Goal: Task Accomplishment & Management: Manage account settings

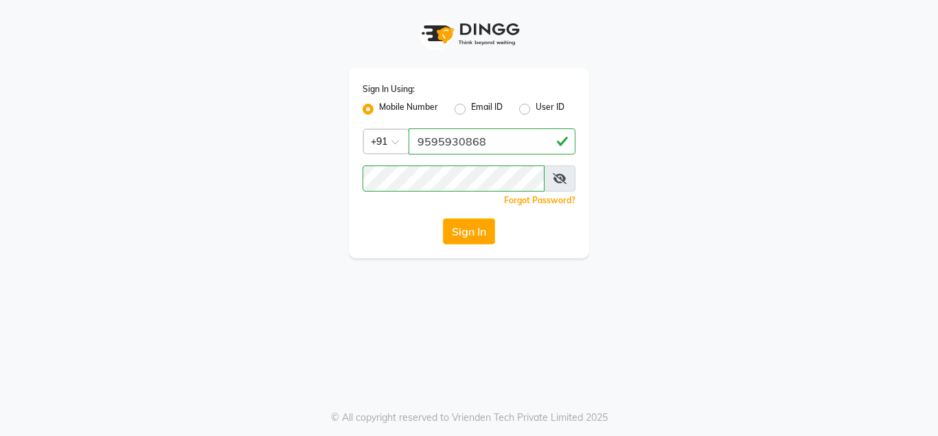
click at [465, 233] on button "Sign In" at bounding box center [469, 231] width 52 height 26
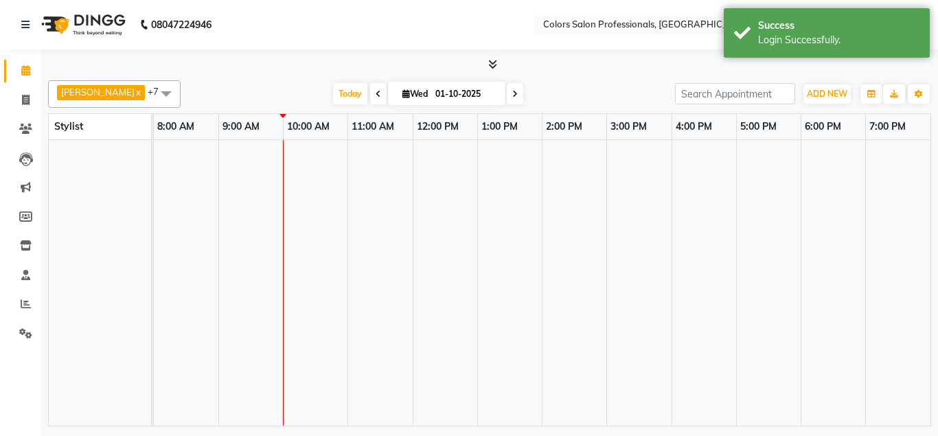
select select "en"
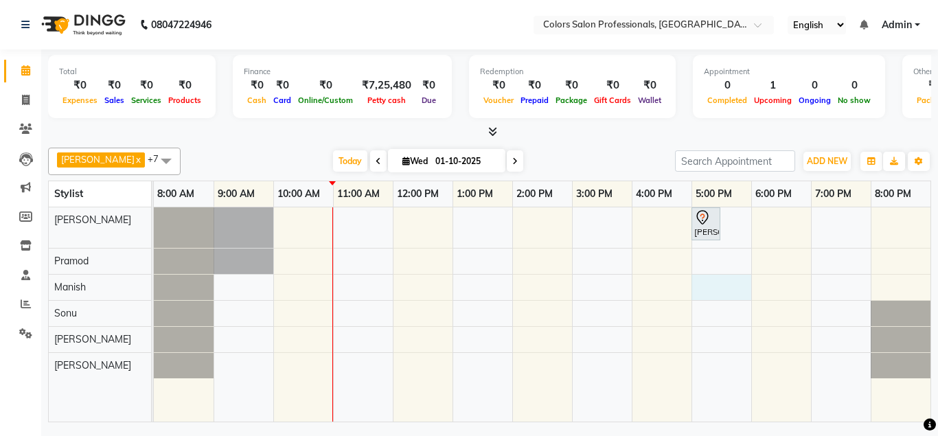
click at [716, 290] on div "[PERSON_NAME], TK01, 05:00 PM-05:30 PM, Hair Cut - Hair Cut [DEMOGRAPHIC_DATA]" at bounding box center [542, 314] width 776 height 215
select select "60230"
select select "tentative"
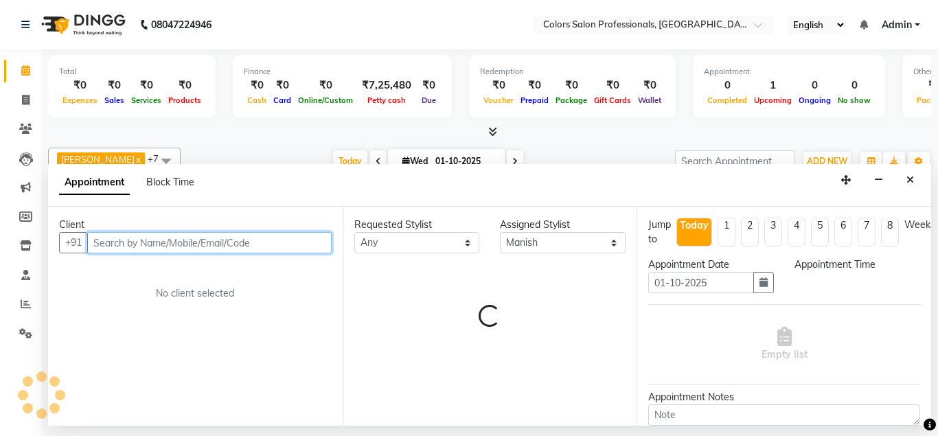
select select "1020"
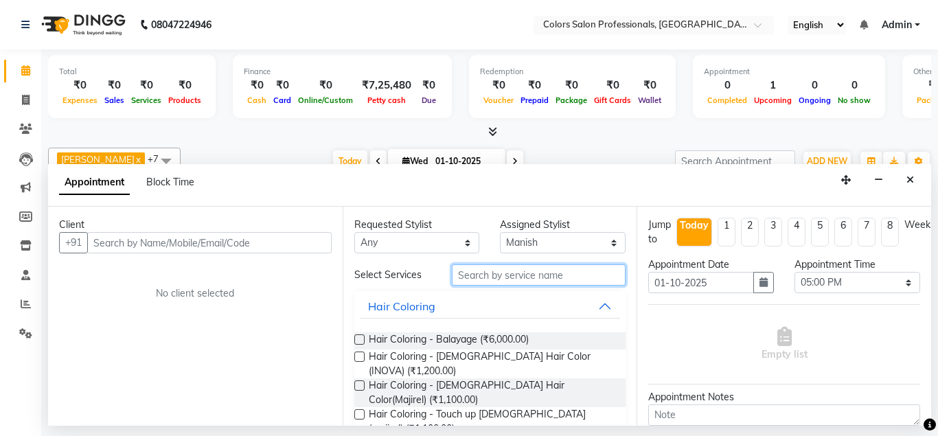
click at [512, 273] on input "text" at bounding box center [539, 274] width 174 height 21
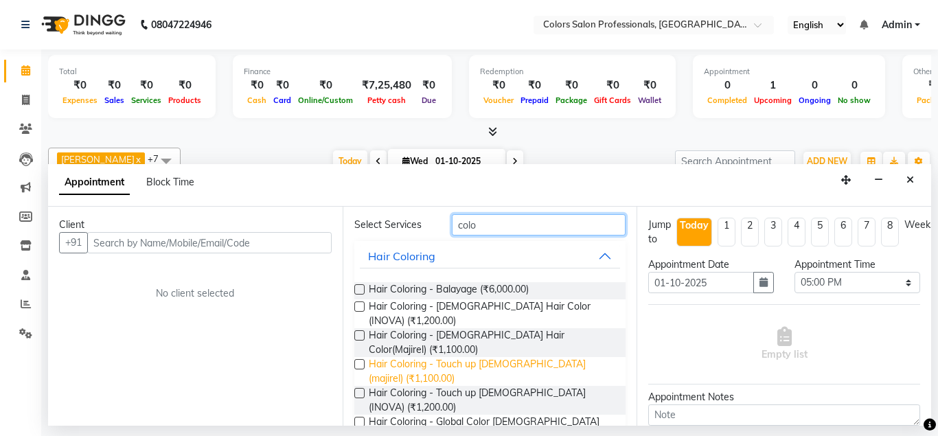
scroll to position [74, 0]
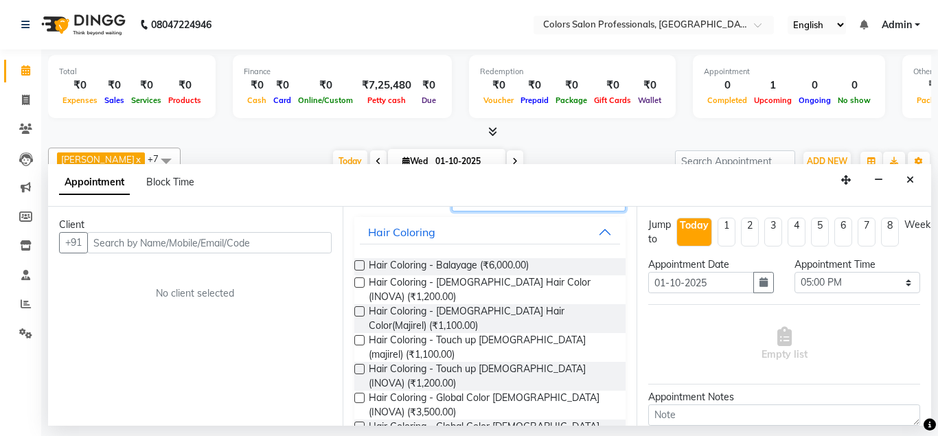
type input "colo"
click at [356, 362] on div "Hair Coloring - Touch up [DEMOGRAPHIC_DATA] (INOVA) (₹1,200.00)" at bounding box center [490, 376] width 272 height 29
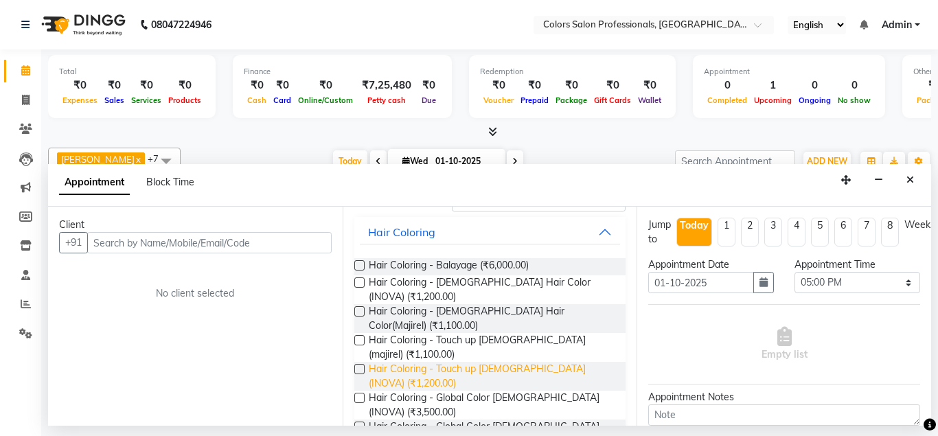
click at [489, 362] on span "Hair Coloring - Touch up [DEMOGRAPHIC_DATA] (INOVA) (₹1,200.00)" at bounding box center [492, 376] width 246 height 29
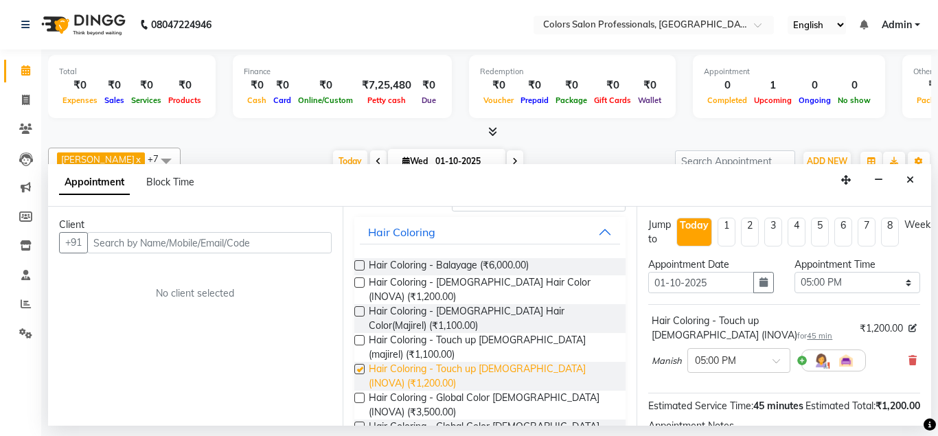
checkbox input "false"
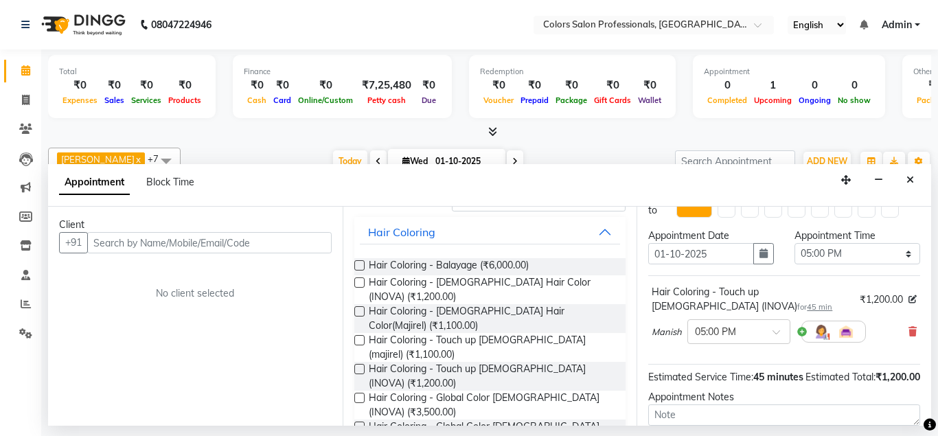
scroll to position [0, 0]
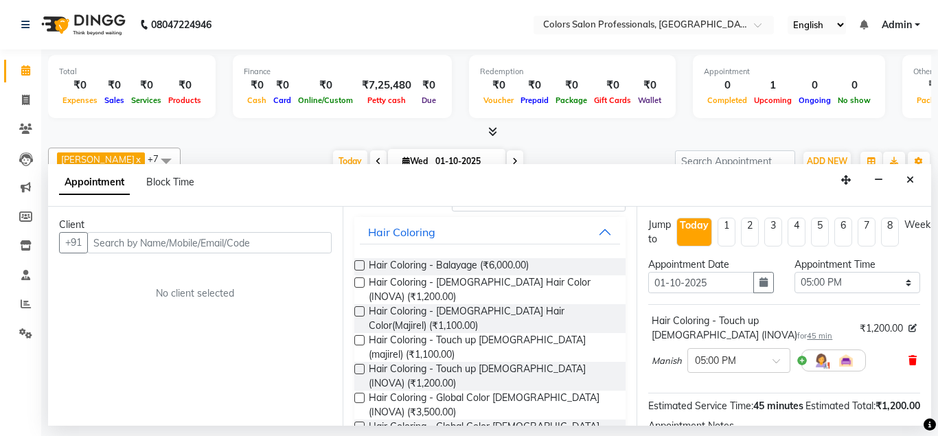
click at [913, 365] on span at bounding box center [912, 360] width 8 height 14
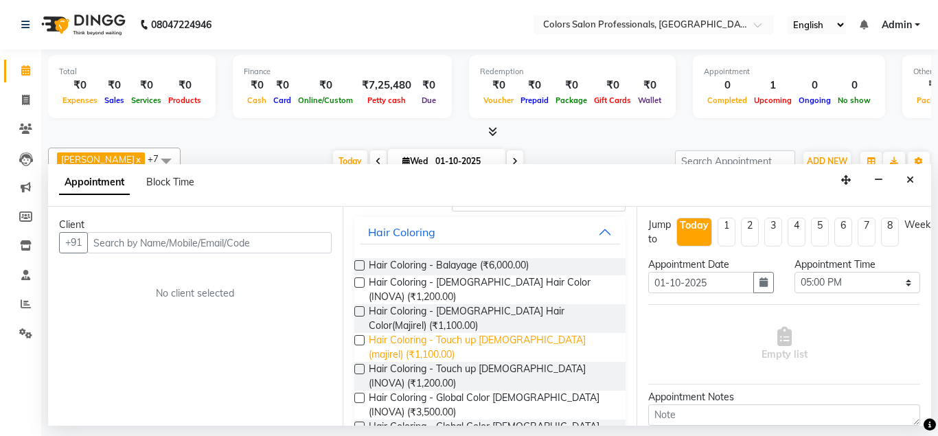
click at [450, 333] on span "Hair Coloring - Touch up [DEMOGRAPHIC_DATA] (majirel) (₹1,100.00)" at bounding box center [492, 347] width 246 height 29
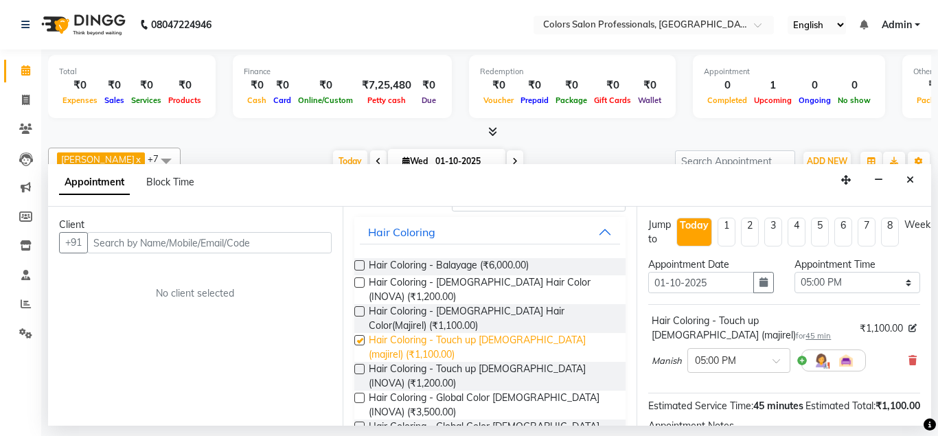
checkbox input "false"
click at [910, 358] on icon at bounding box center [912, 361] width 8 height 10
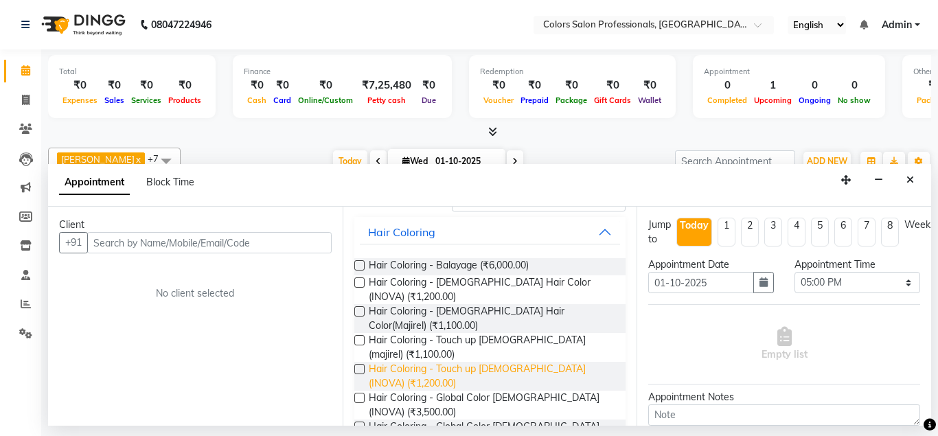
click at [552, 362] on span "Hair Coloring - Touch up [DEMOGRAPHIC_DATA] (INOVA) (₹1,200.00)" at bounding box center [492, 376] width 246 height 29
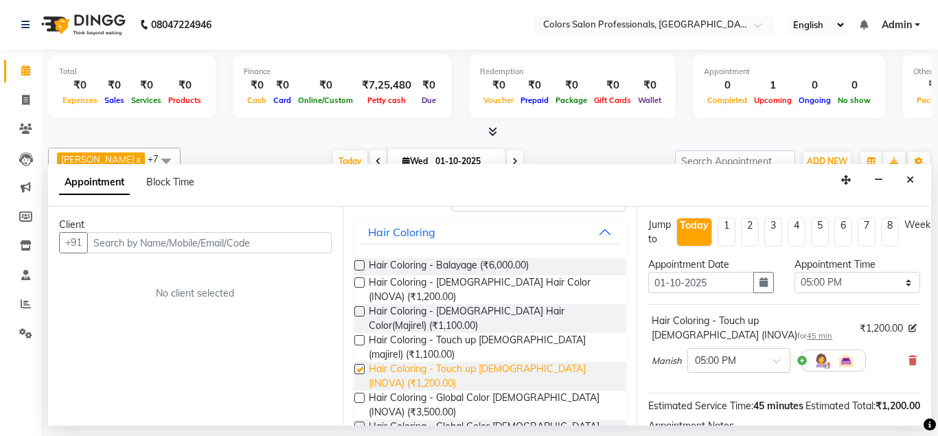
checkbox input "false"
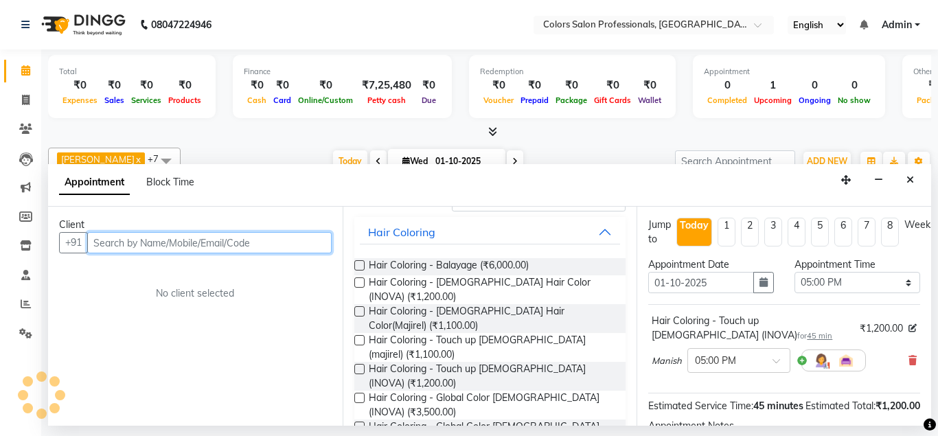
click at [222, 245] on input "text" at bounding box center [209, 242] width 244 height 21
type input "F"
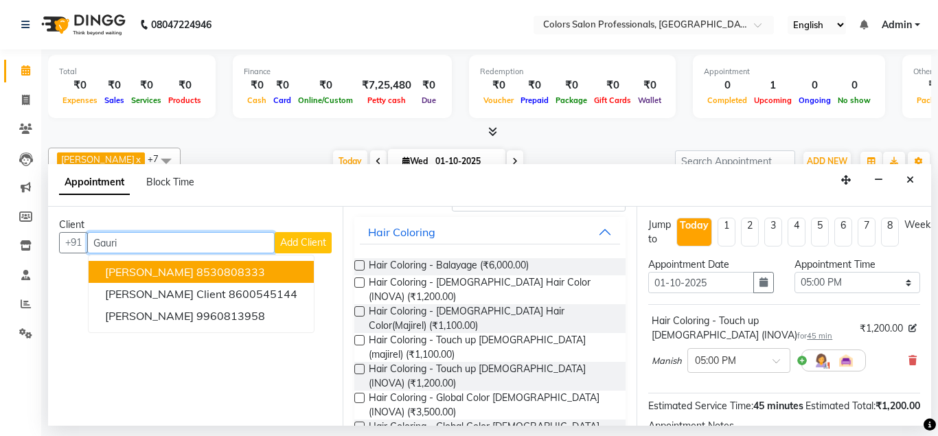
click at [237, 277] on ngb-highlight "8530808333" at bounding box center [230, 272] width 69 height 14
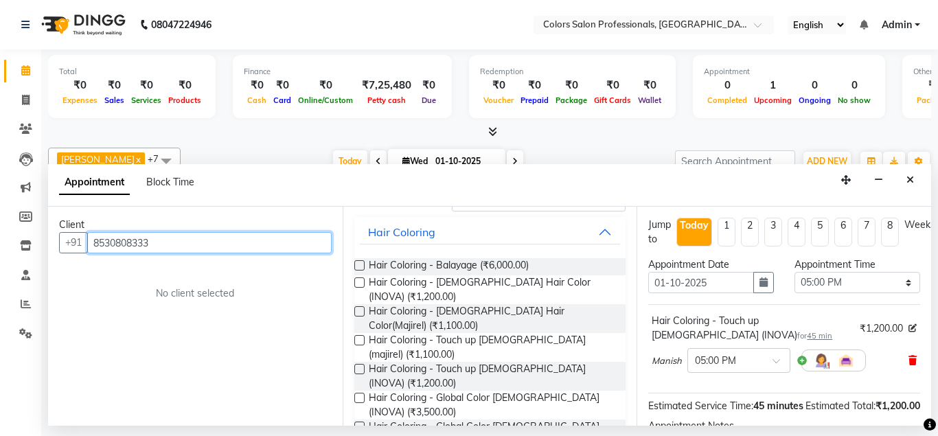
type input "8530808333"
click at [910, 359] on icon at bounding box center [912, 361] width 8 height 10
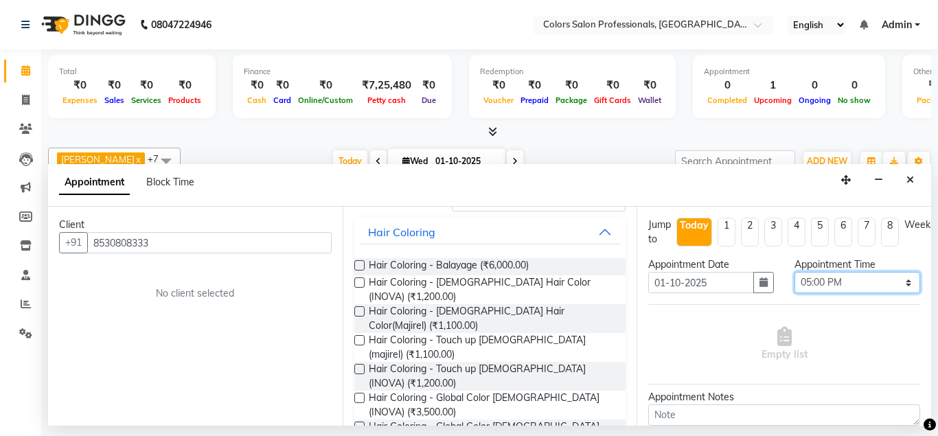
click at [794, 272] on select "Select 09:00 AM 09:15 AM 09:30 AM 09:45 AM 10:00 AM 10:15 AM 10:30 AM 10:45 AM …" at bounding box center [857, 282] width 126 height 21
click option "05:00 PM" at bounding box center [0, 0] width 0 height 0
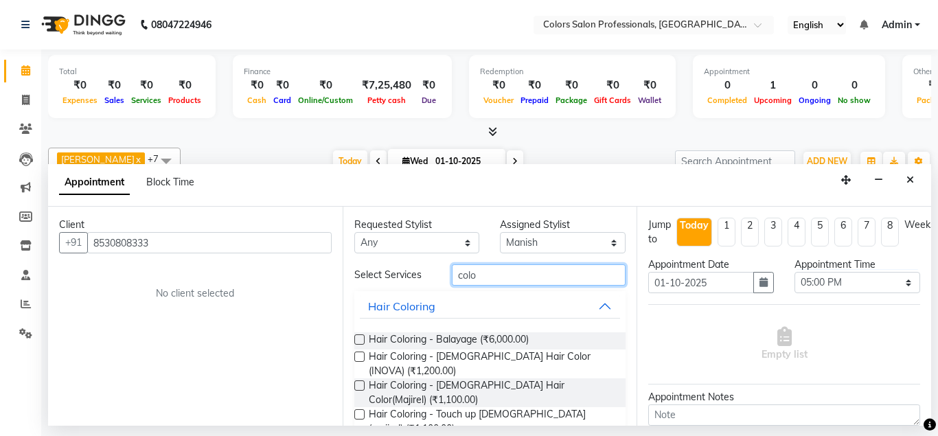
click at [513, 272] on input "colo" at bounding box center [539, 274] width 174 height 21
type input "c"
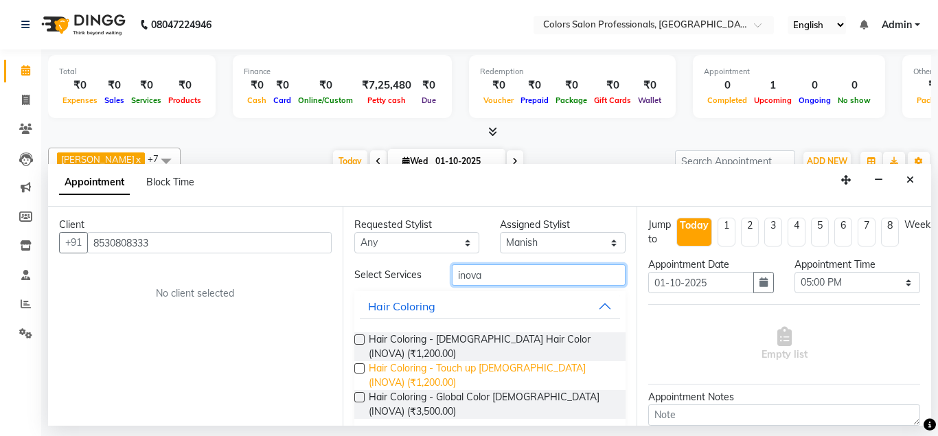
type input "inova"
click at [456, 361] on span "Hair Coloring - Touch up [DEMOGRAPHIC_DATA] (INOVA) (₹1,200.00)" at bounding box center [492, 375] width 246 height 29
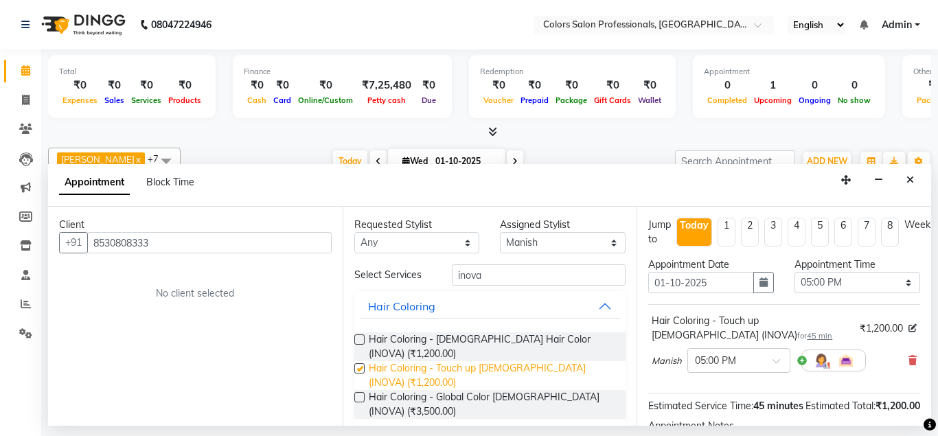
checkbox input "false"
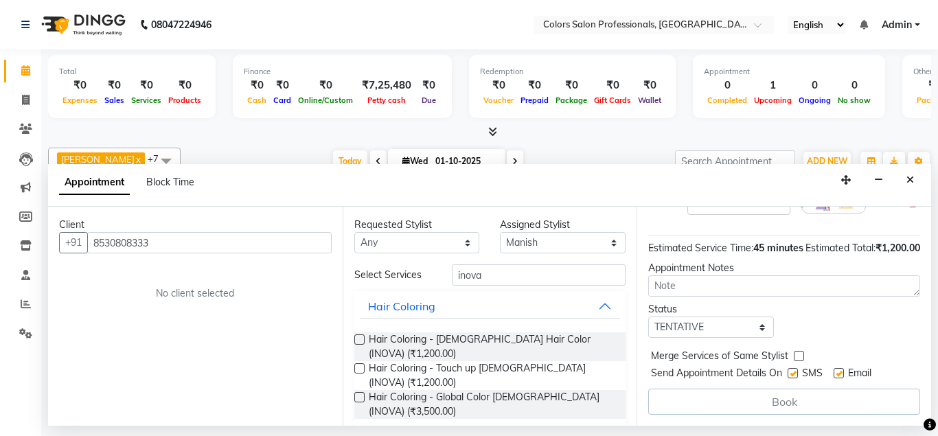
click at [795, 393] on div "Book" at bounding box center [784, 401] width 272 height 26
click at [794, 391] on div "Book" at bounding box center [784, 401] width 272 height 26
click at [791, 401] on div "Book" at bounding box center [784, 401] width 272 height 26
click at [804, 404] on div "Book" at bounding box center [784, 401] width 272 height 26
click at [805, 404] on div "Book" at bounding box center [784, 401] width 272 height 26
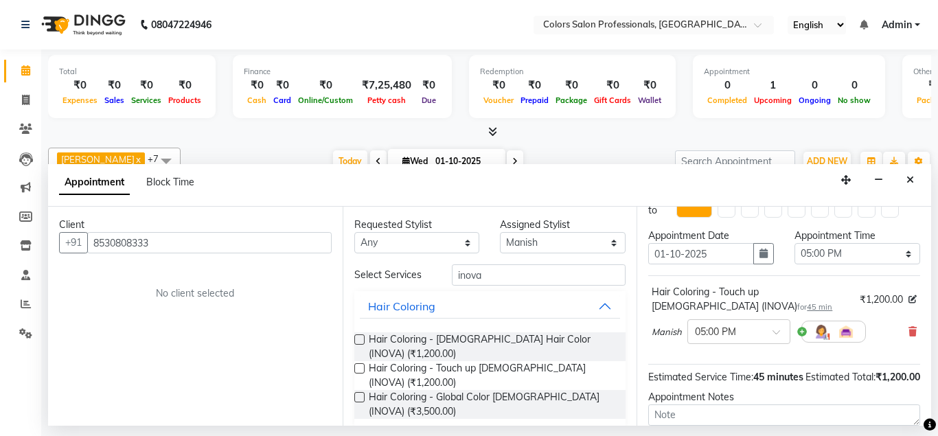
scroll to position [0, 0]
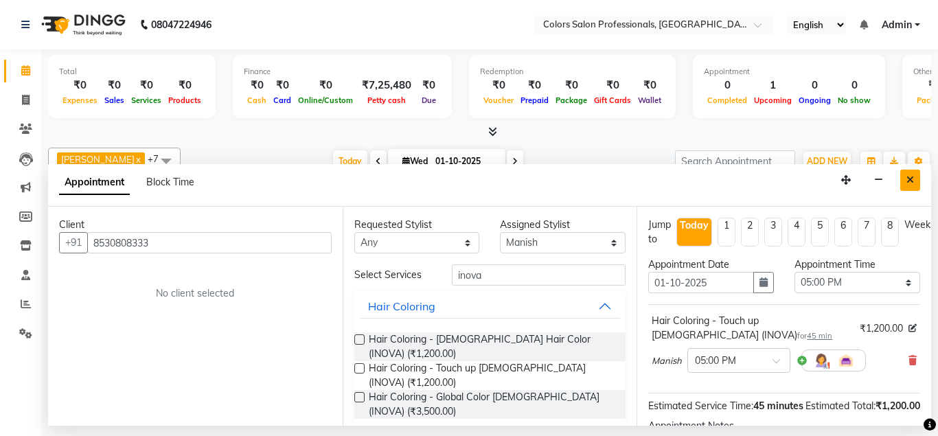
click at [908, 183] on icon "Close" at bounding box center [910, 180] width 8 height 10
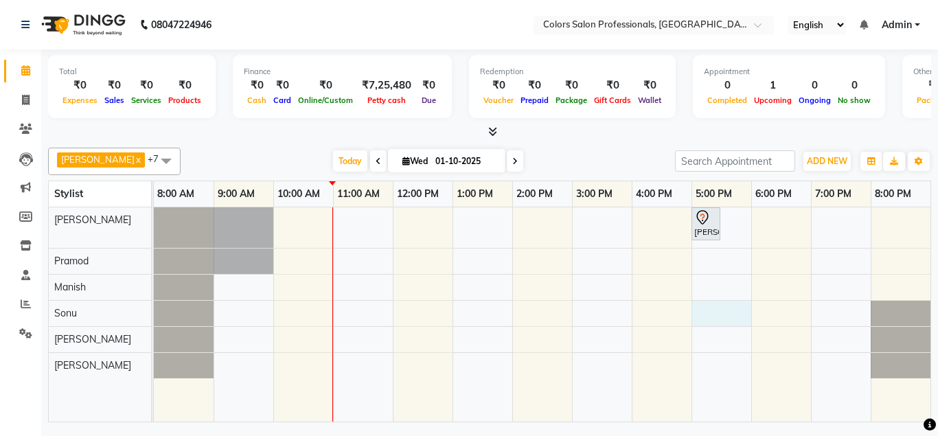
click at [710, 316] on div "[PERSON_NAME], TK01, 05:00 PM-05:30 PM, Hair Cut - Hair Cut [DEMOGRAPHIC_DATA]" at bounding box center [542, 314] width 776 height 215
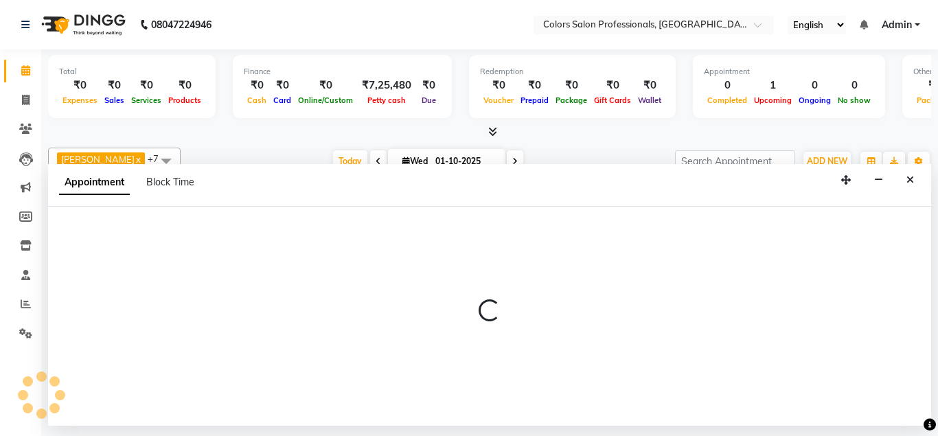
select select "71503"
select select "1020"
select select "tentative"
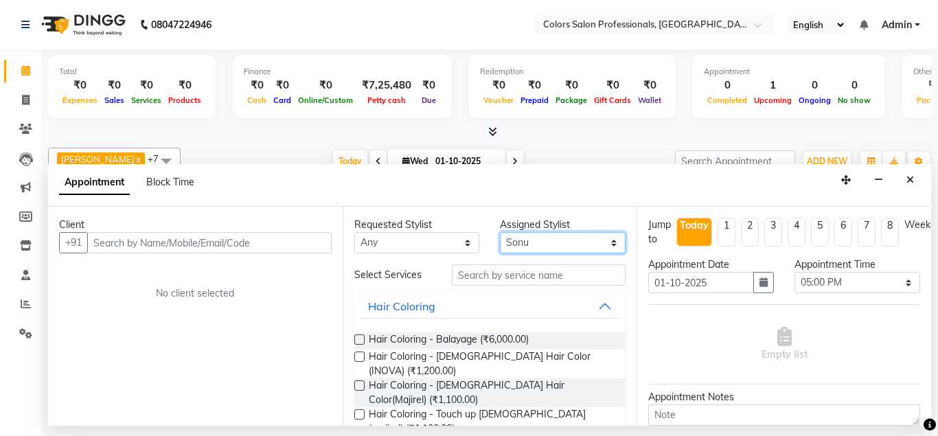
click at [500, 232] on select "Select [PERSON_NAME] [PERSON_NAME] [PERSON_NAME] Pooja [PERSON_NAME] [PERSON_NA…" at bounding box center [563, 242] width 126 height 21
select select "60230"
click option "Manish" at bounding box center [0, 0] width 0 height 0
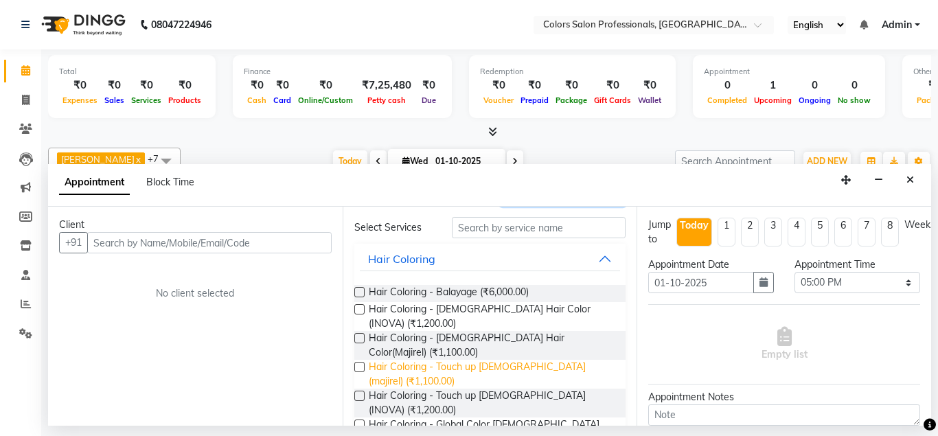
scroll to position [74, 0]
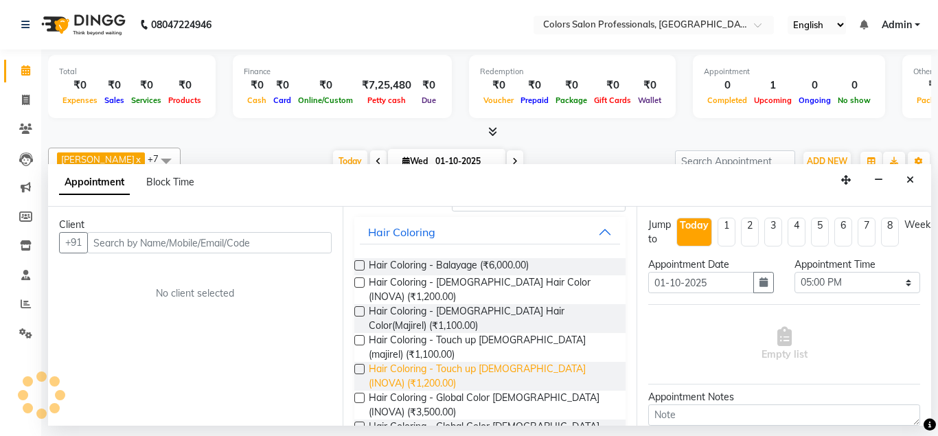
click at [476, 362] on span "Hair Coloring - Touch up [DEMOGRAPHIC_DATA] (INOVA) (₹1,200.00)" at bounding box center [492, 376] width 246 height 29
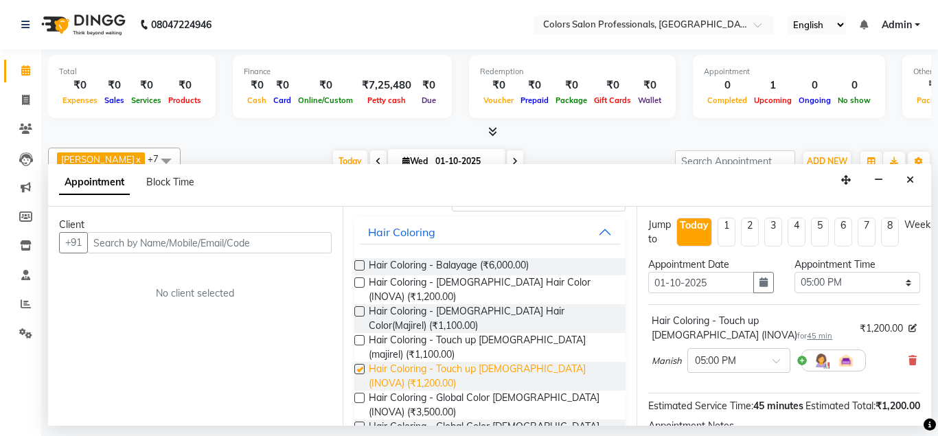
checkbox input "false"
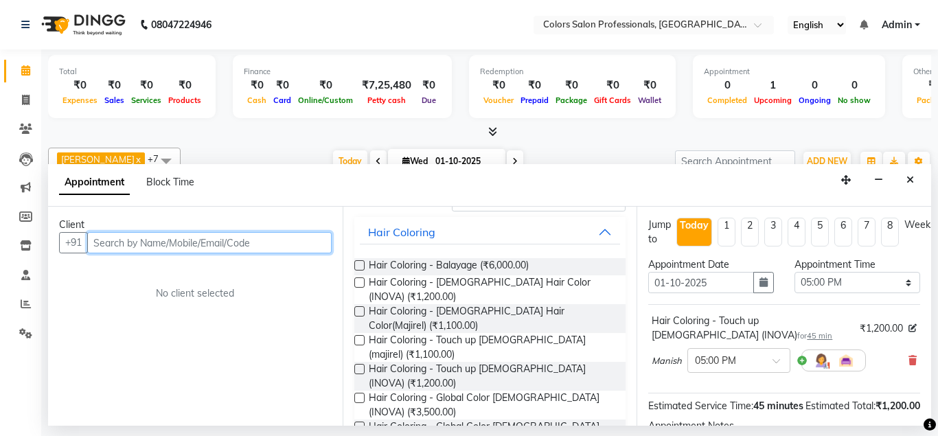
click at [242, 245] on input "text" at bounding box center [209, 242] width 244 height 21
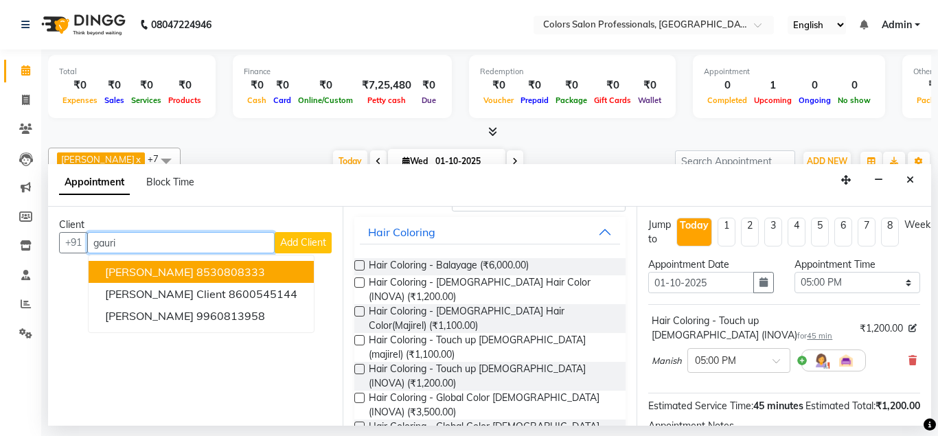
click at [196, 270] on ngb-highlight "8530808333" at bounding box center [230, 272] width 69 height 14
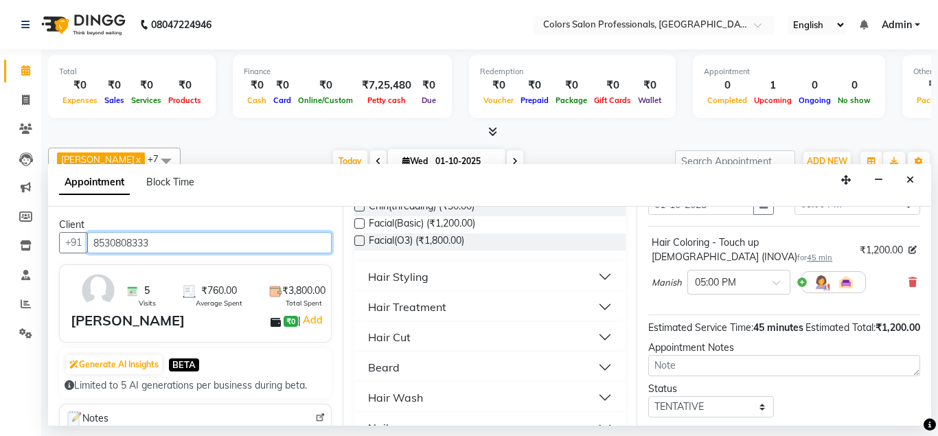
scroll to position [171, 0]
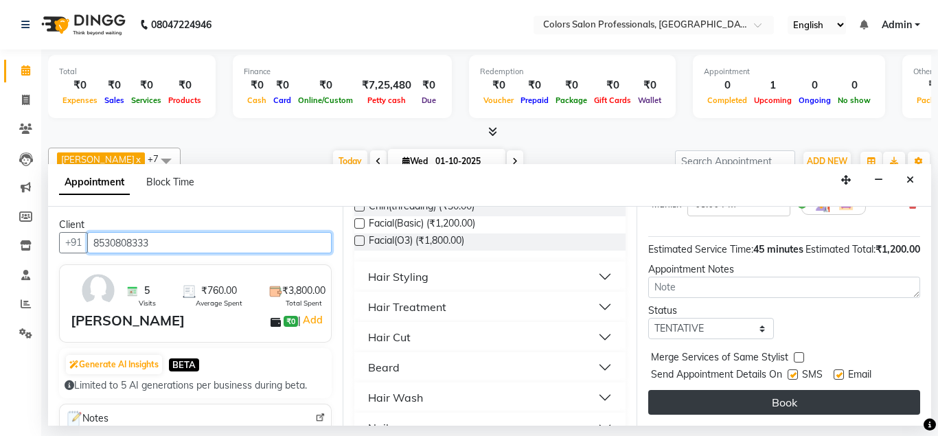
type input "8530808333"
click at [782, 397] on button "Book" at bounding box center [784, 402] width 272 height 25
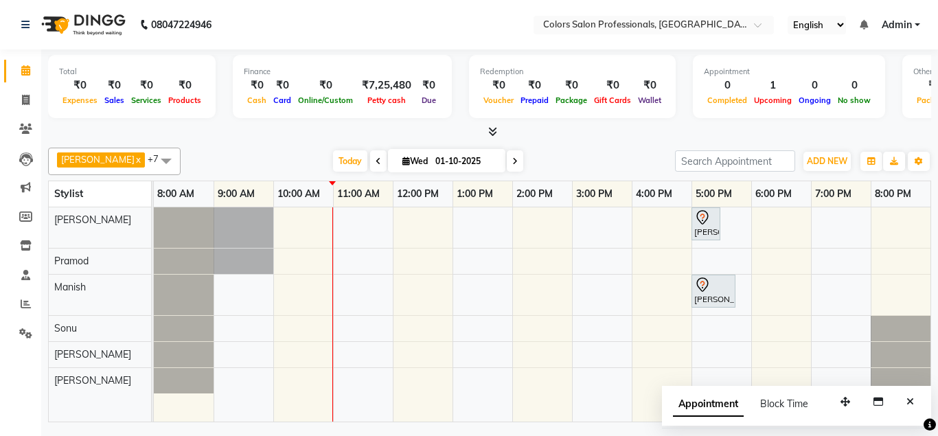
click at [531, 218] on div "[PERSON_NAME], TK01, 05:00 PM-05:30 PM, Hair Cut - Hair Cut [DEMOGRAPHIC_DATA] …" at bounding box center [542, 314] width 776 height 215
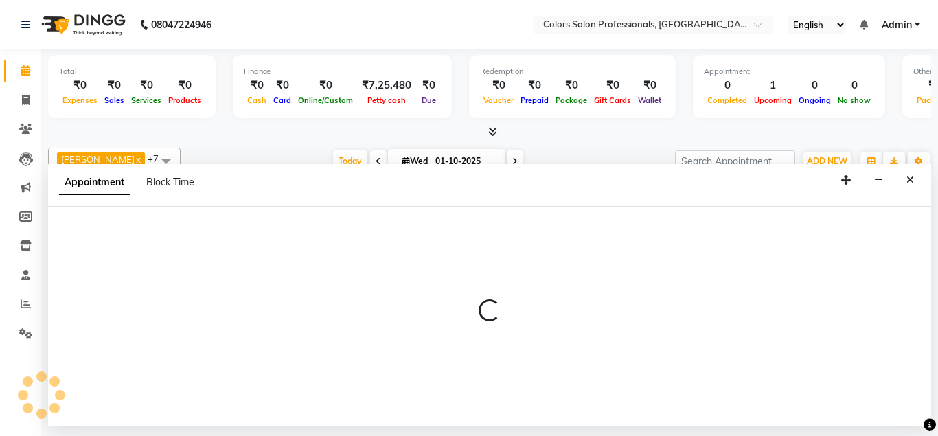
select select "60228"
select select "tentative"
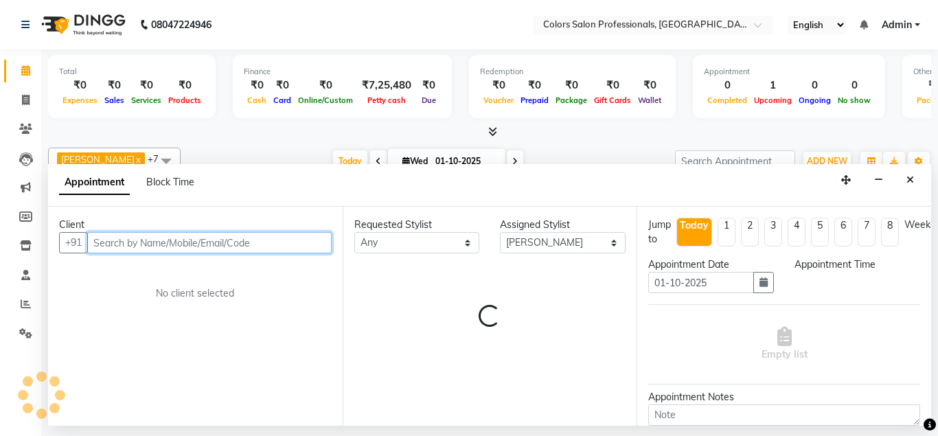
select select "840"
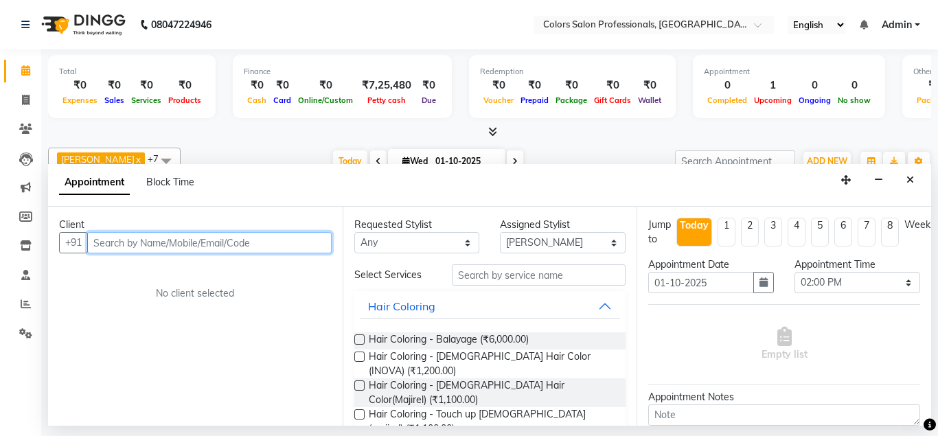
click at [228, 240] on input "text" at bounding box center [209, 242] width 244 height 21
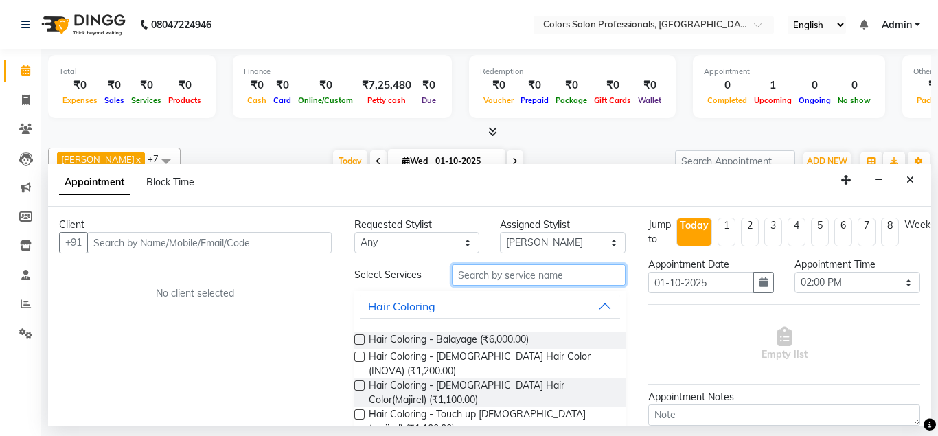
click at [504, 275] on input "text" at bounding box center [539, 274] width 174 height 21
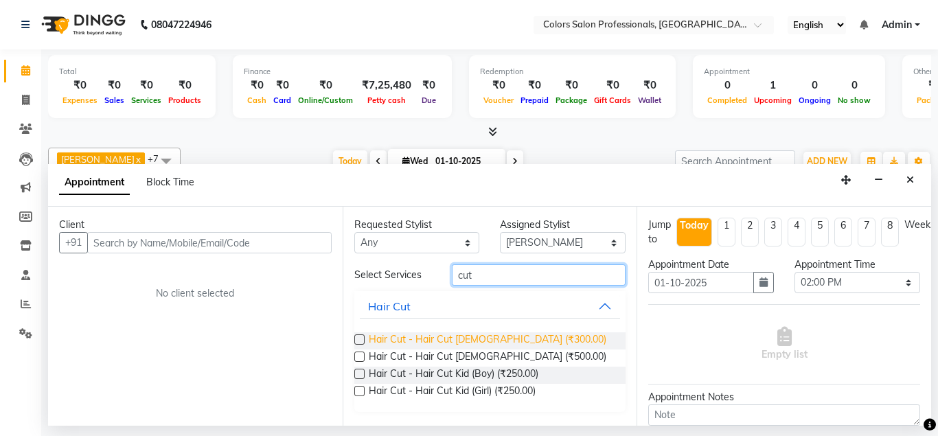
type input "cut"
click at [484, 343] on span "Hair Cut - Hair Cut [DEMOGRAPHIC_DATA] (₹300.00)" at bounding box center [487, 340] width 237 height 17
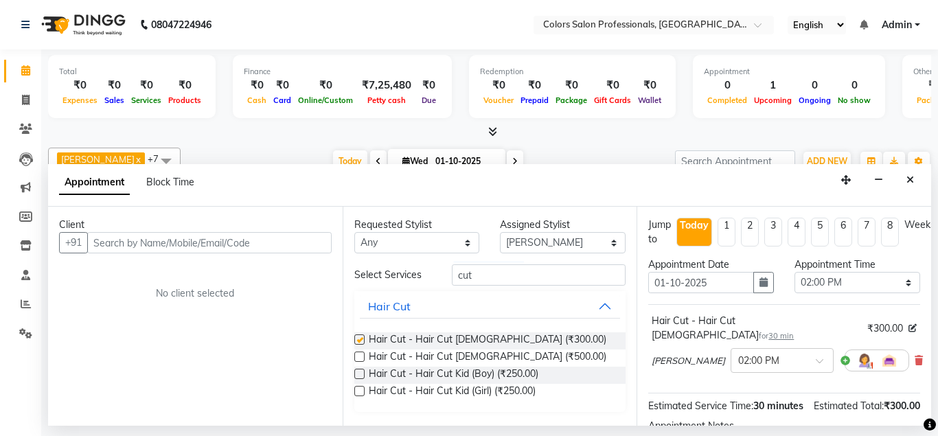
checkbox input "false"
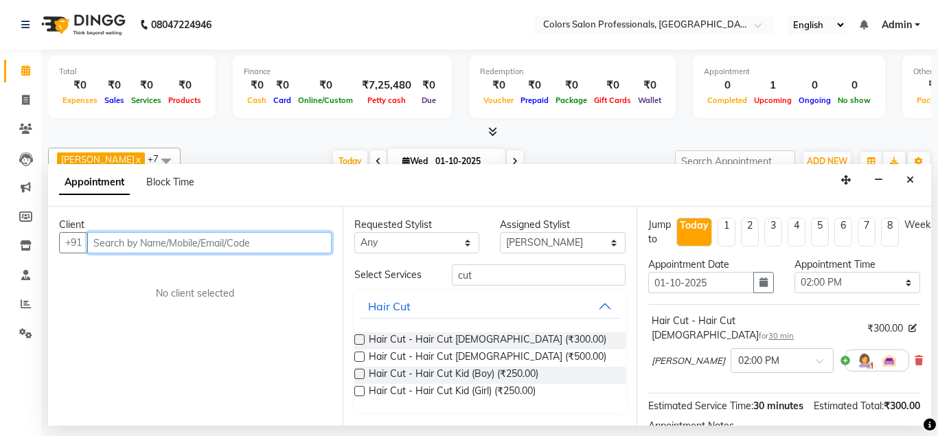
click at [204, 246] on input "text" at bounding box center [209, 242] width 244 height 21
type input "9356700843"
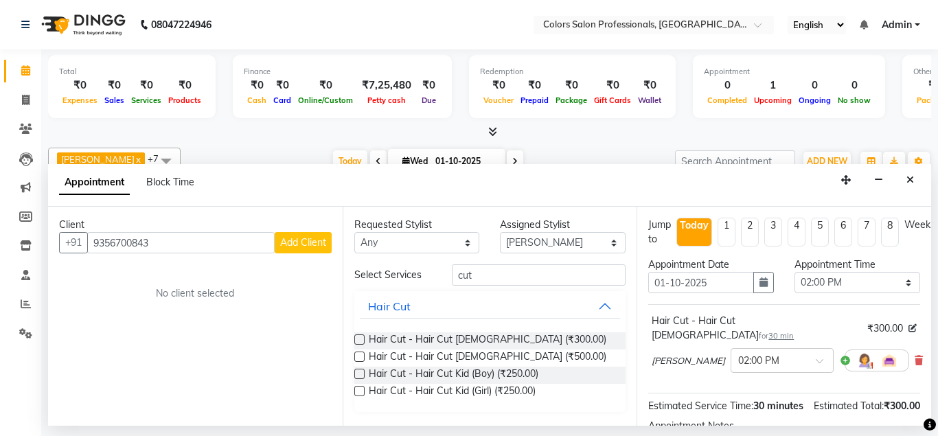
click at [305, 240] on span "Add Client" at bounding box center [303, 242] width 46 height 12
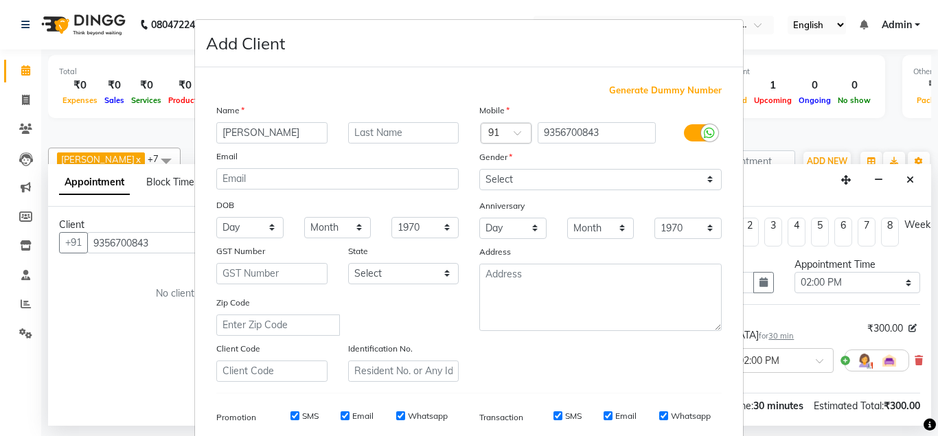
type input "[PERSON_NAME]"
click at [363, 124] on input "text" at bounding box center [403, 132] width 111 height 21
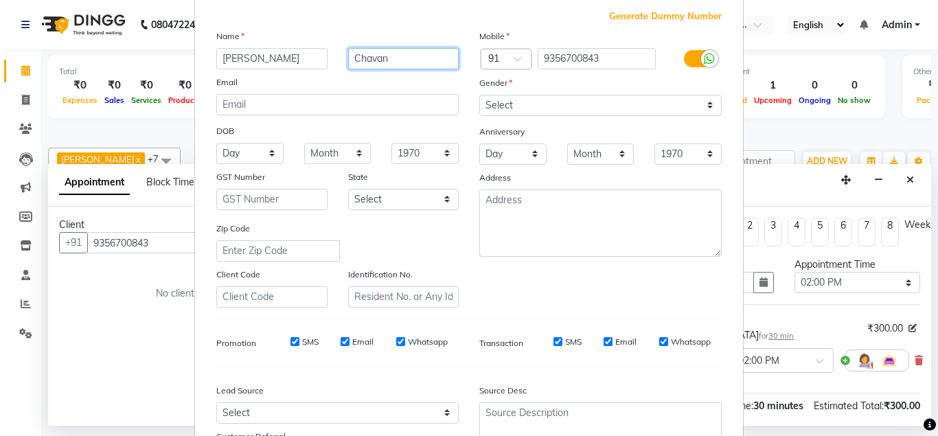
scroll to position [0, 0]
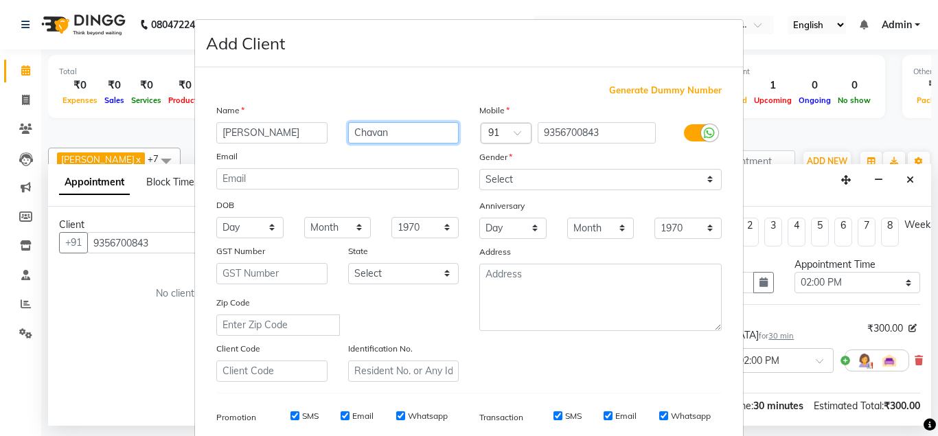
type input "Chavan"
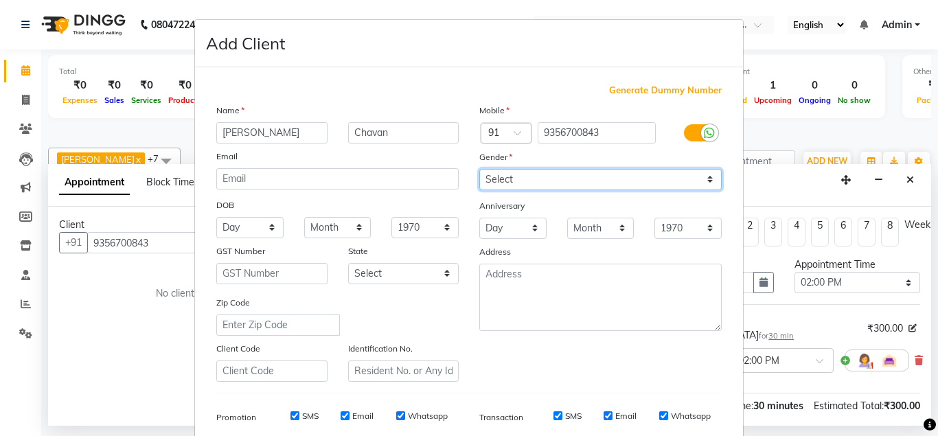
click at [479, 169] on select "Select [DEMOGRAPHIC_DATA] [DEMOGRAPHIC_DATA] Other Prefer Not To Say" at bounding box center [600, 179] width 242 height 21
select select "[DEMOGRAPHIC_DATA]"
click option "[DEMOGRAPHIC_DATA]" at bounding box center [0, 0] width 0 height 0
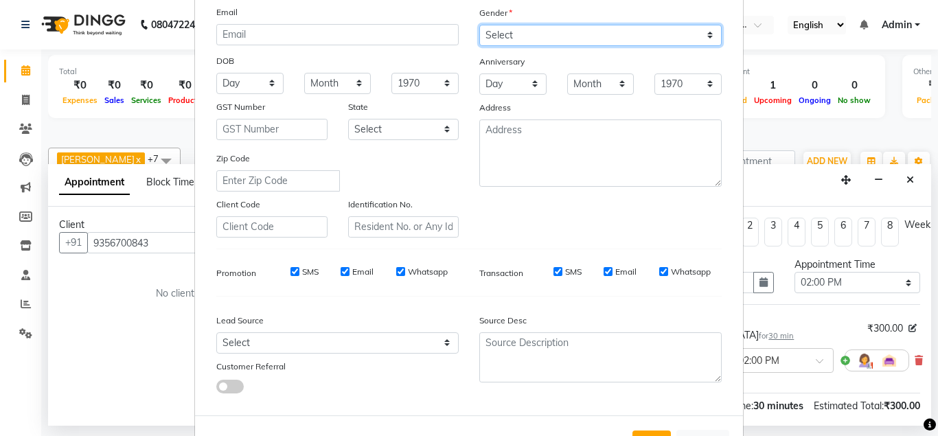
scroll to position [198, 0]
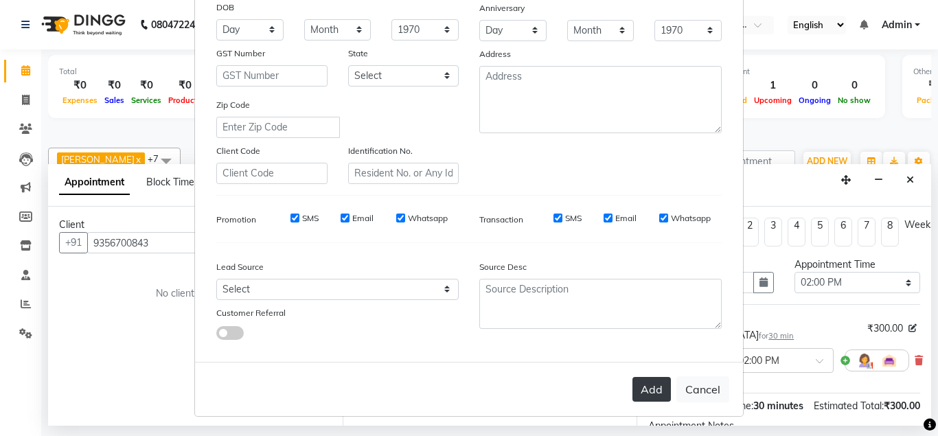
click at [644, 385] on button "Add" at bounding box center [651, 389] width 38 height 25
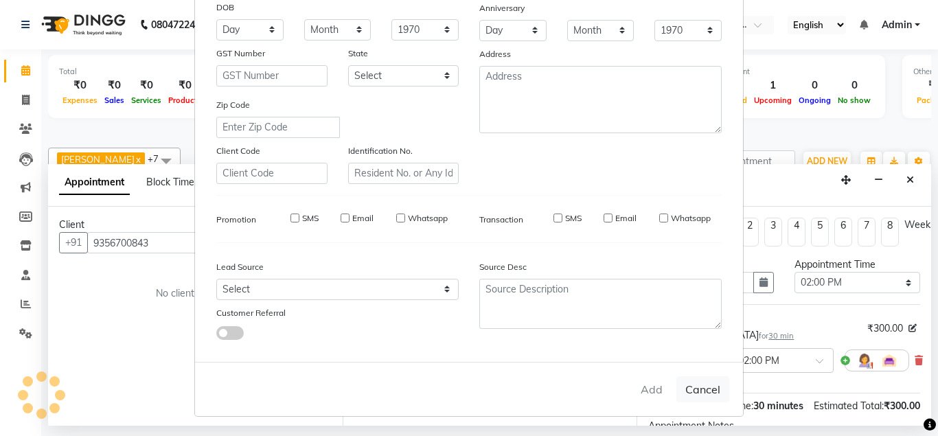
select select
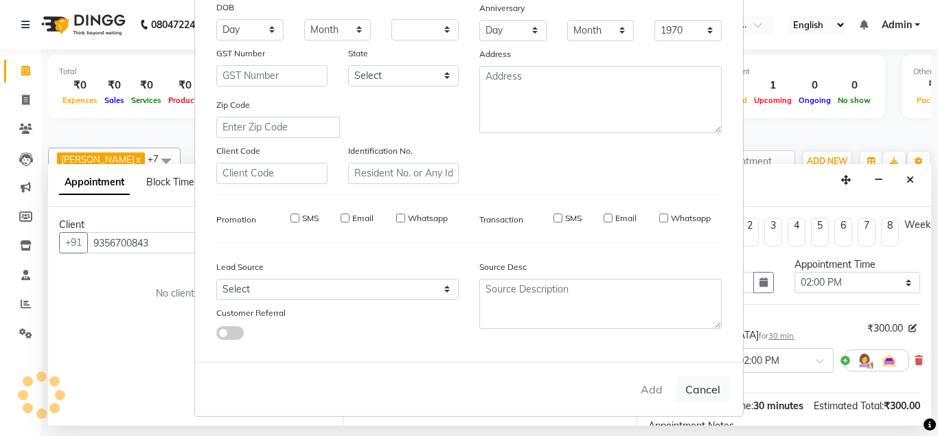
select select
checkbox input "false"
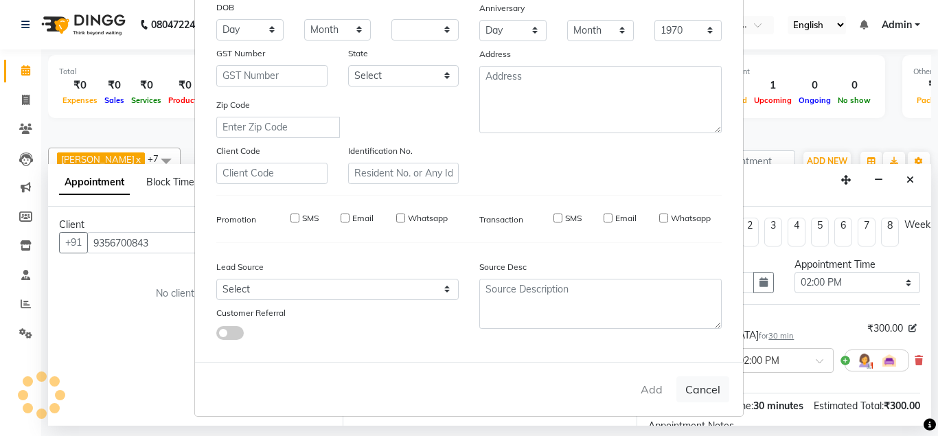
checkbox input "false"
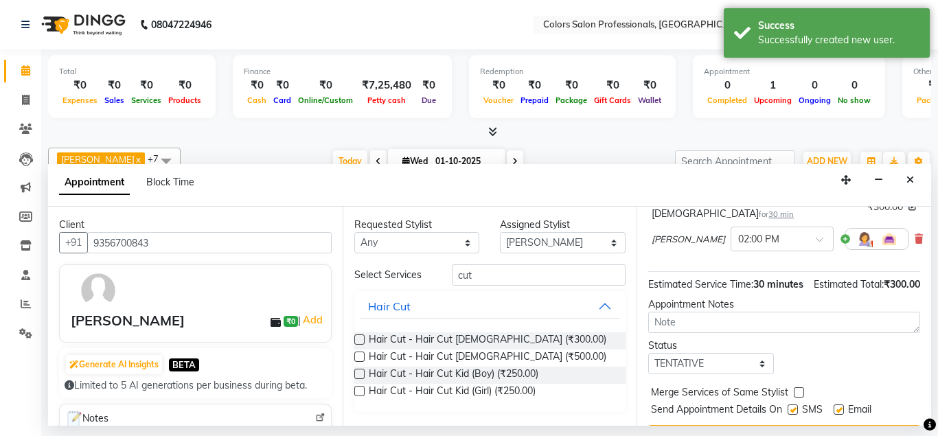
scroll to position [142, 0]
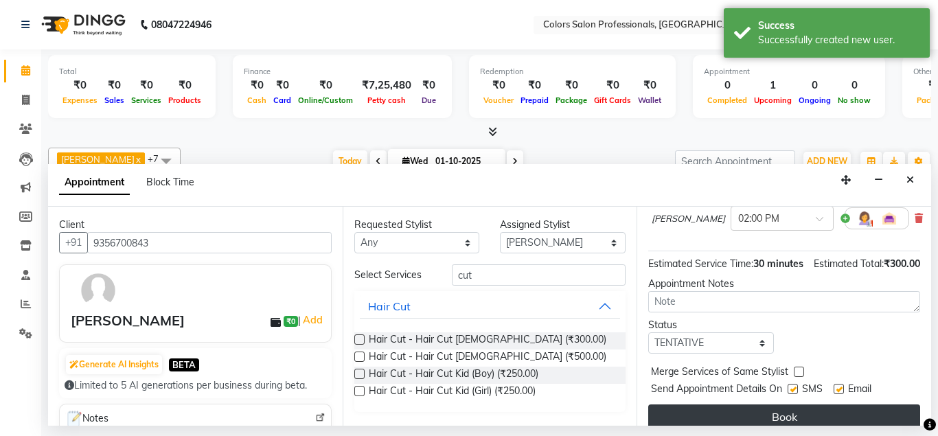
click at [785, 404] on button "Book" at bounding box center [784, 416] width 272 height 25
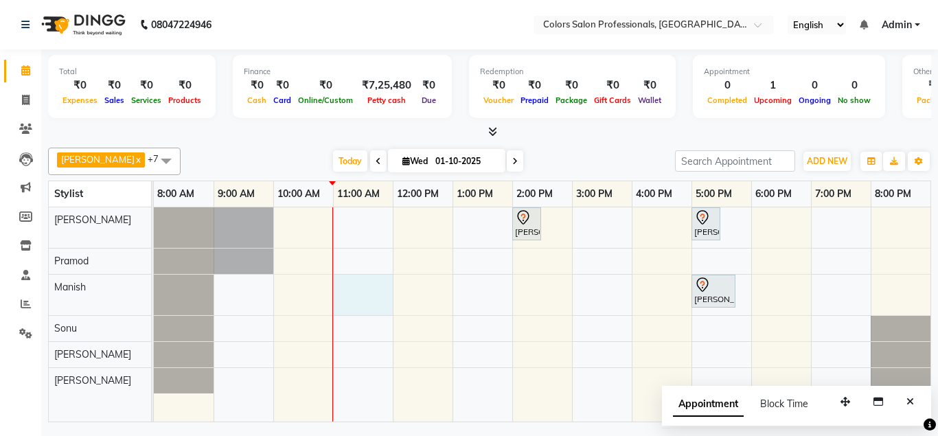
click at [351, 294] on div "[PERSON_NAME], TK03, 02:00 PM-02:30 PM, Hair Cut - Hair Cut [DEMOGRAPHIC_DATA] …" at bounding box center [542, 314] width 776 height 215
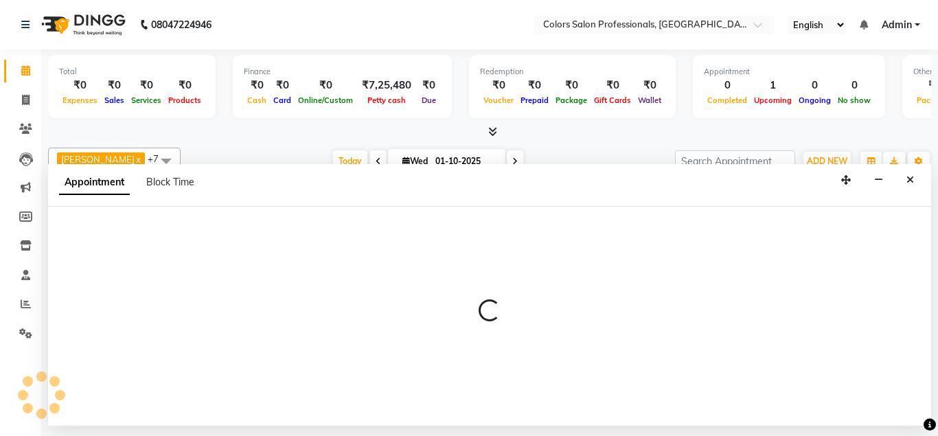
select select "60230"
select select "660"
select select "tentative"
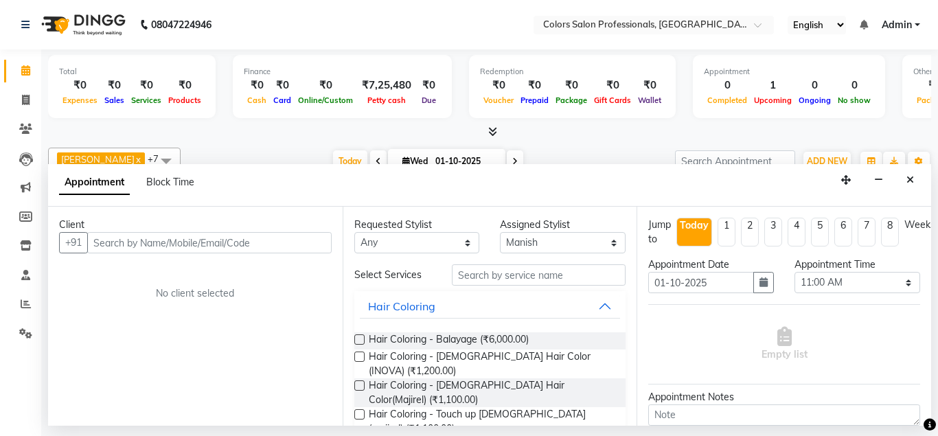
click at [183, 241] on input "text" at bounding box center [209, 242] width 244 height 21
type input "[PERSON_NAME]"
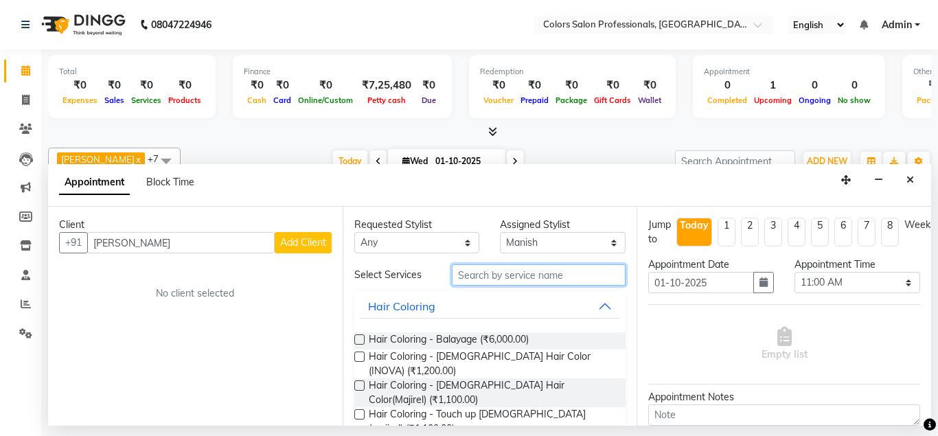
click at [517, 272] on input "text" at bounding box center [539, 274] width 174 height 21
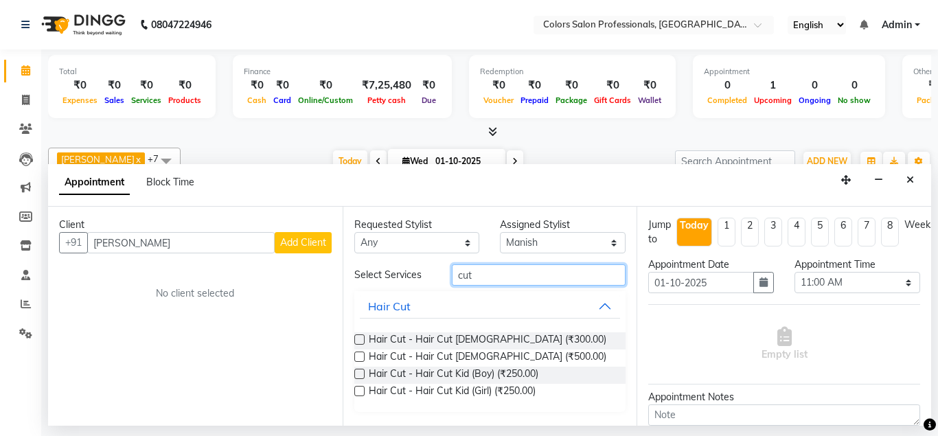
type input "cut"
click at [361, 356] on label at bounding box center [359, 356] width 10 height 10
click at [361, 356] on input "checkbox" at bounding box center [358, 357] width 9 height 9
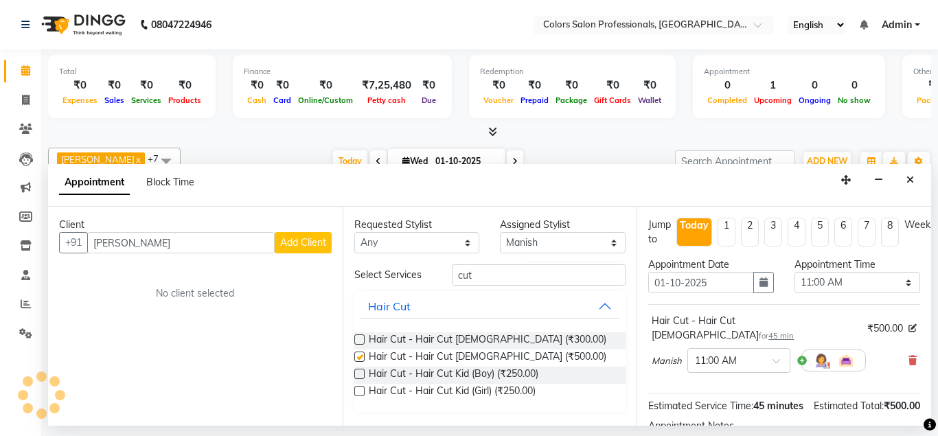
checkbox input "false"
click at [312, 242] on span "Add Client" at bounding box center [303, 242] width 46 height 12
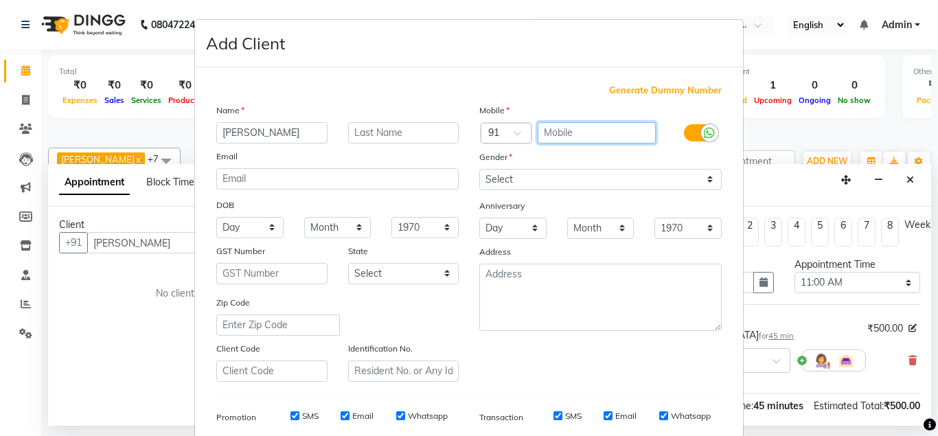
click at [565, 137] on input "text" at bounding box center [596, 132] width 119 height 21
type input "7665433737"
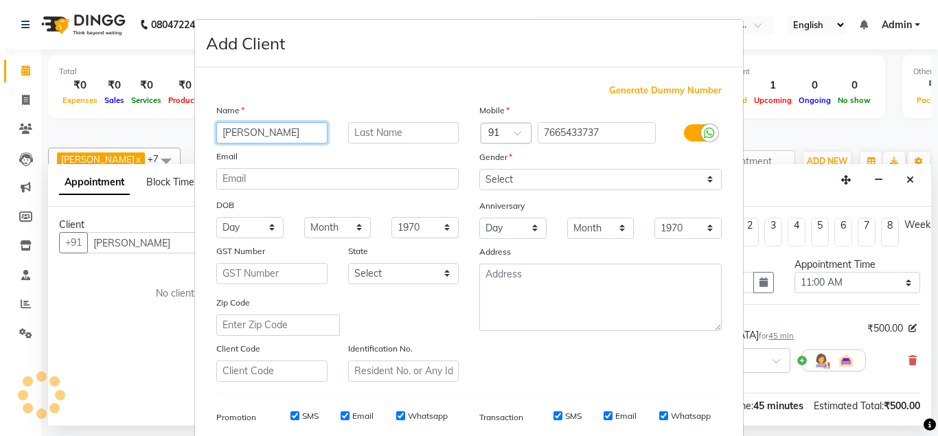
drag, startPoint x: 256, startPoint y: 130, endPoint x: 283, endPoint y: 134, distance: 27.8
click at [283, 134] on input "[PERSON_NAME]" at bounding box center [271, 132] width 111 height 21
type input "[PERSON_NAME]"
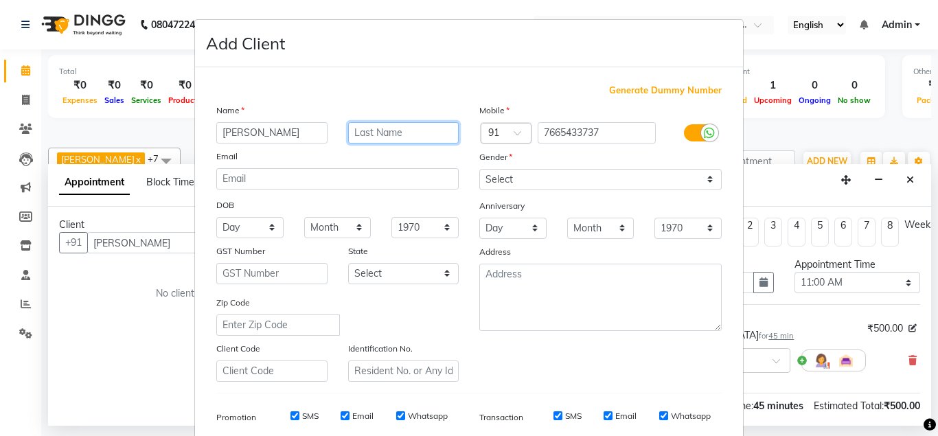
click at [369, 132] on input "text" at bounding box center [403, 132] width 111 height 21
type input "[PERSON_NAME]"
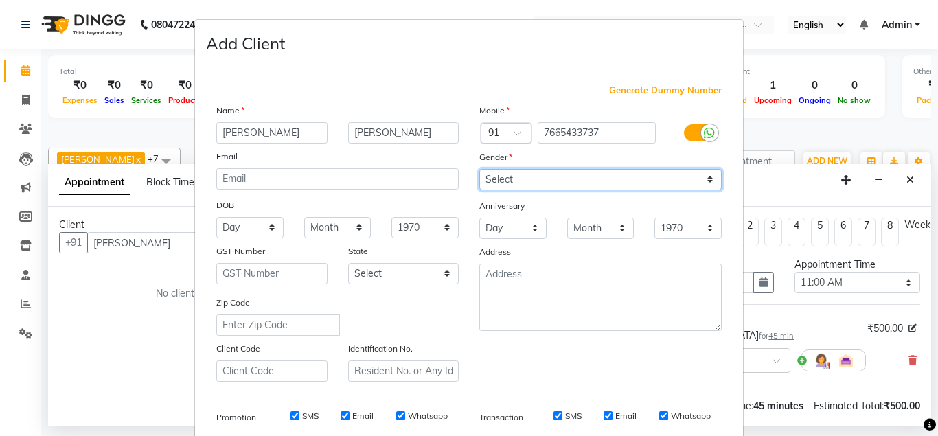
click at [479, 169] on select "Select [DEMOGRAPHIC_DATA] [DEMOGRAPHIC_DATA] Other Prefer Not To Say" at bounding box center [600, 179] width 242 height 21
select select "[DEMOGRAPHIC_DATA]"
click option "[DEMOGRAPHIC_DATA]" at bounding box center [0, 0] width 0 height 0
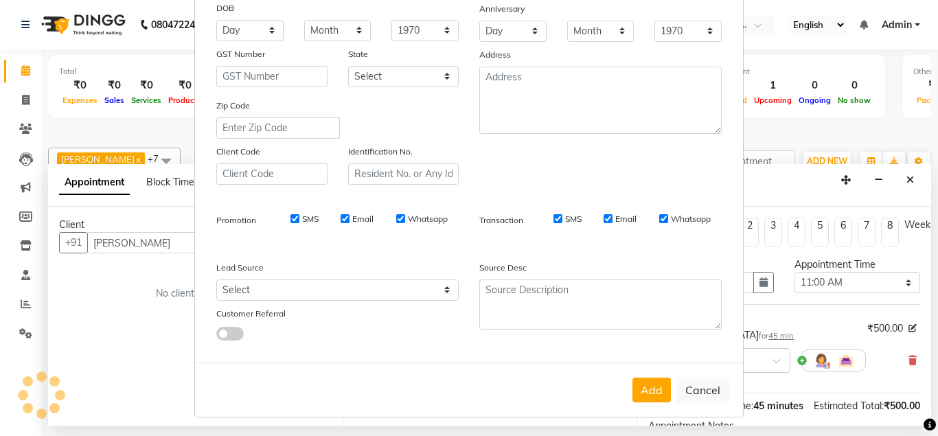
scroll to position [198, 0]
click at [657, 392] on button "Add" at bounding box center [651, 389] width 38 height 25
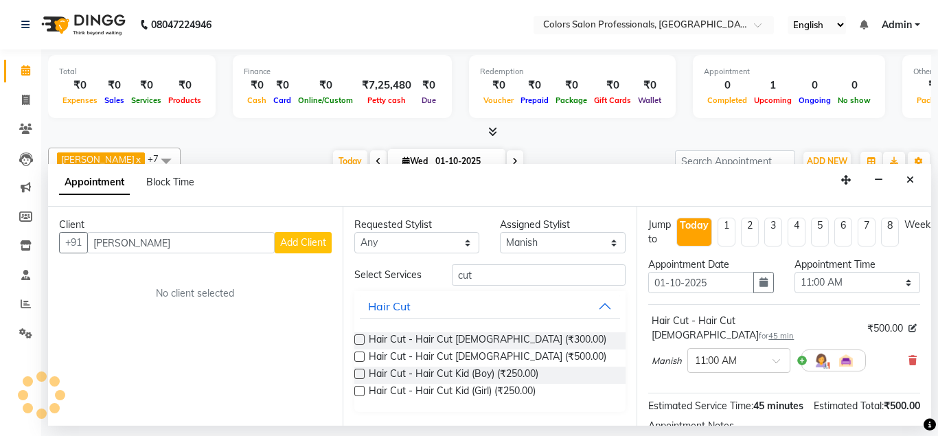
type input "7665433737"
select select
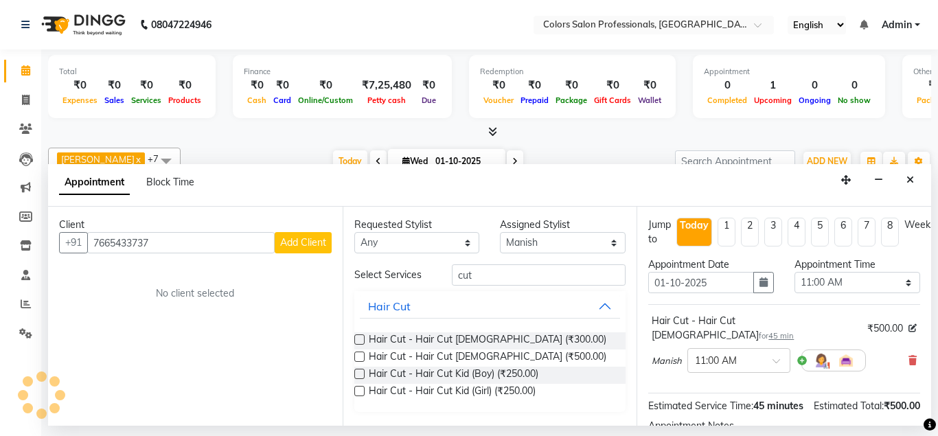
select select
checkbox input "false"
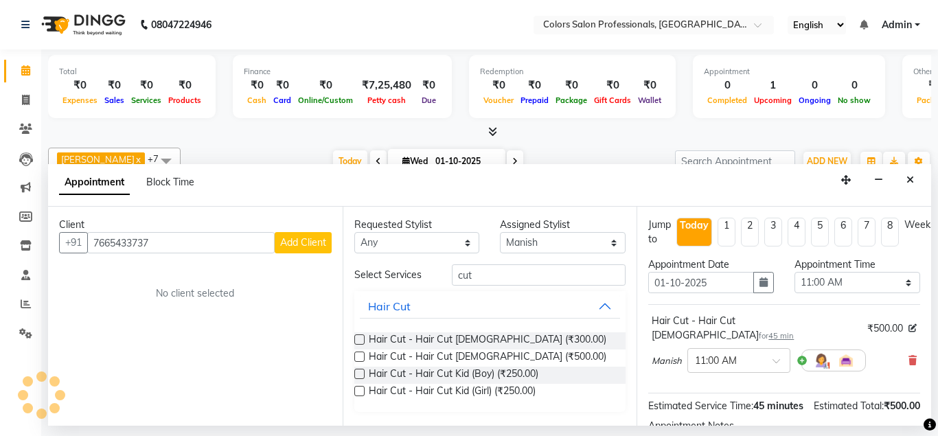
checkbox input "false"
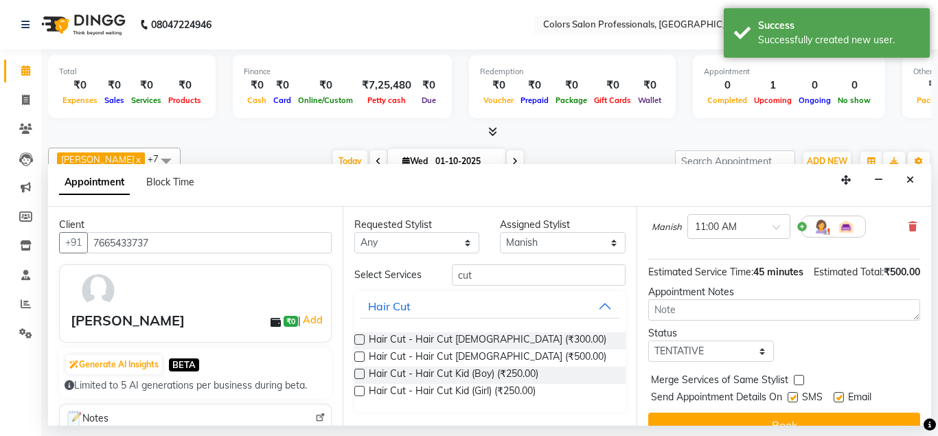
scroll to position [142, 0]
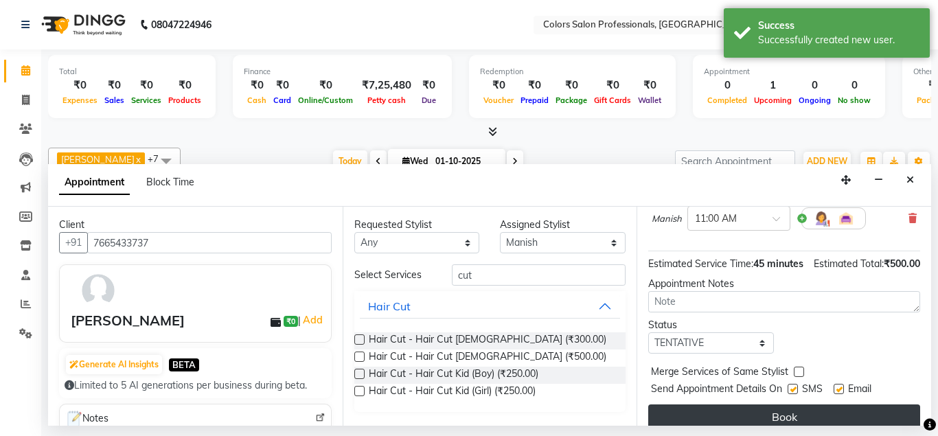
click at [772, 405] on button "Book" at bounding box center [784, 416] width 272 height 25
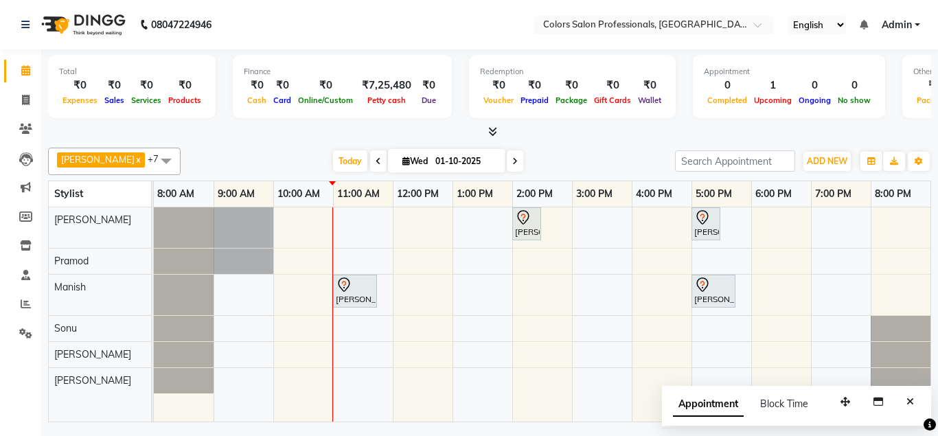
click at [507, 152] on span at bounding box center [515, 160] width 16 height 21
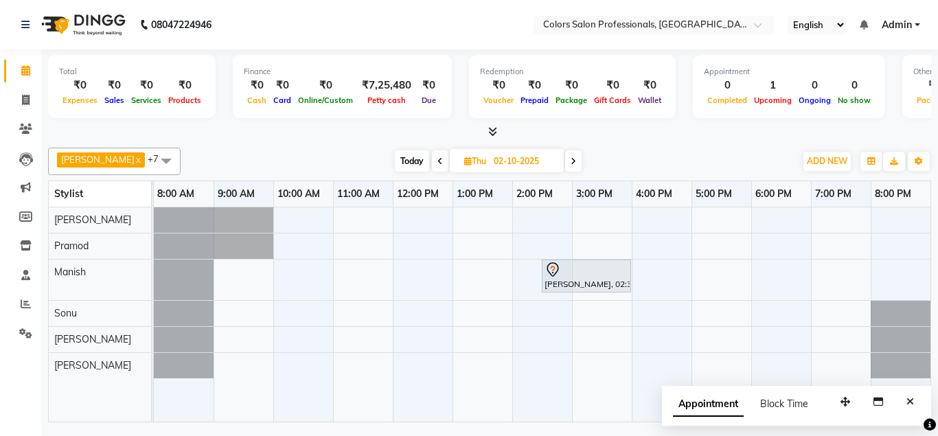
drag, startPoint x: 421, startPoint y: 161, endPoint x: 415, endPoint y: 169, distance: 10.7
click at [437, 160] on icon at bounding box center [439, 161] width 5 height 8
type input "01-10-2025"
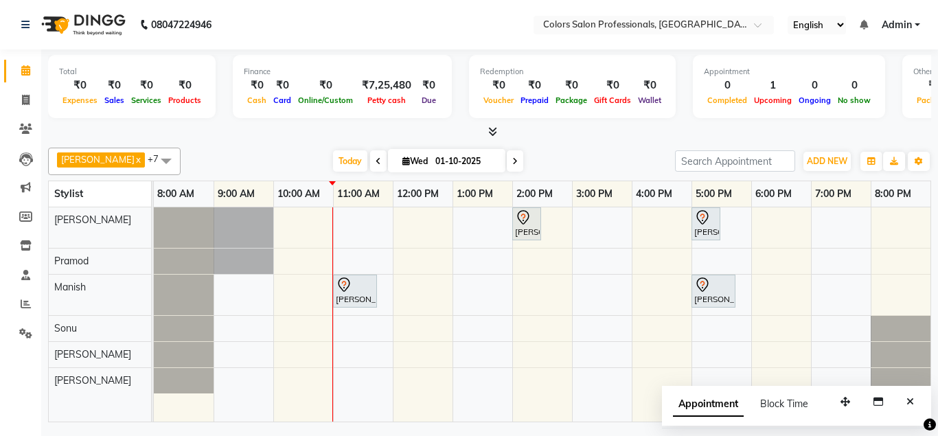
click at [272, 290] on div "[PERSON_NAME], TK03, 02:00 PM-02:30 PM, Hair Cut - Hair Cut [DEMOGRAPHIC_DATA] …" at bounding box center [542, 314] width 776 height 215
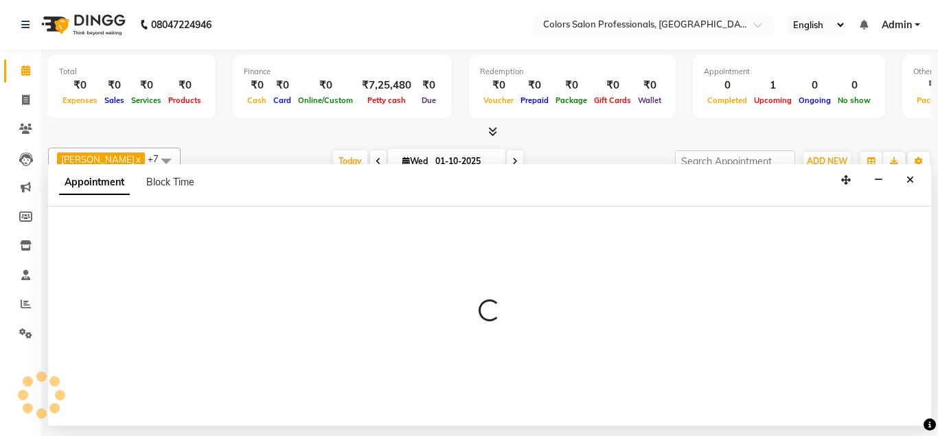
select select "60230"
select select "540"
select select "tentative"
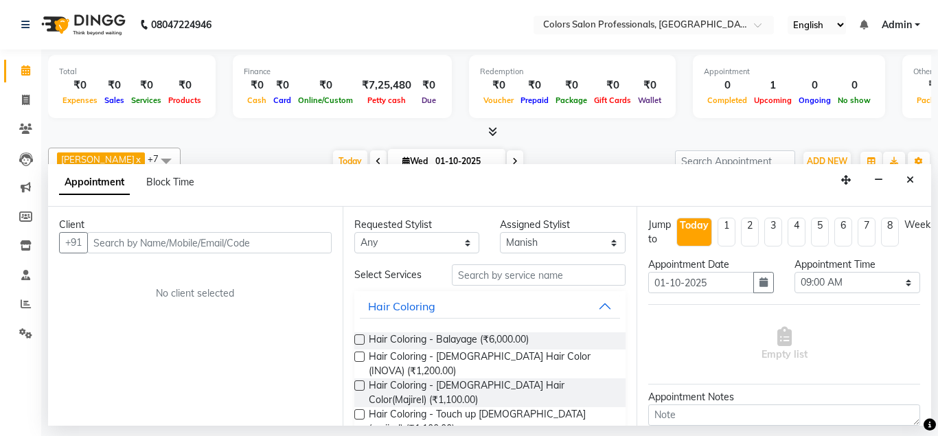
click at [177, 247] on input "text" at bounding box center [209, 242] width 244 height 21
click at [176, 247] on input "text" at bounding box center [209, 242] width 244 height 21
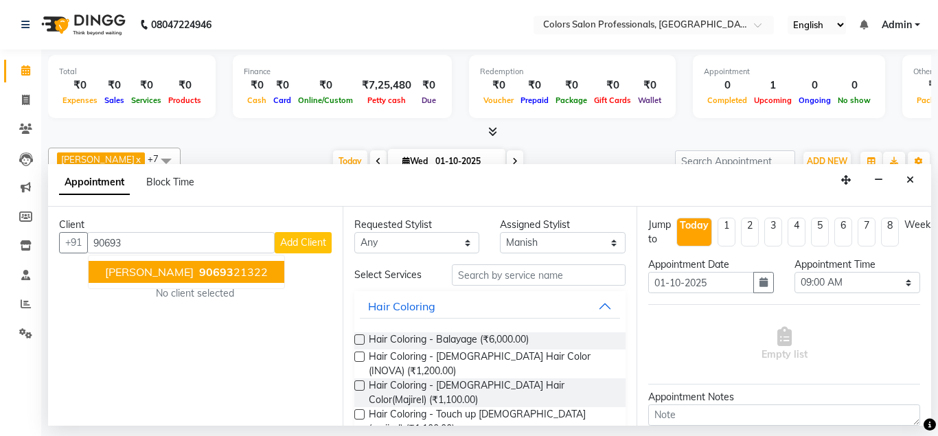
click at [130, 278] on span "[PERSON_NAME]" at bounding box center [149, 272] width 89 height 14
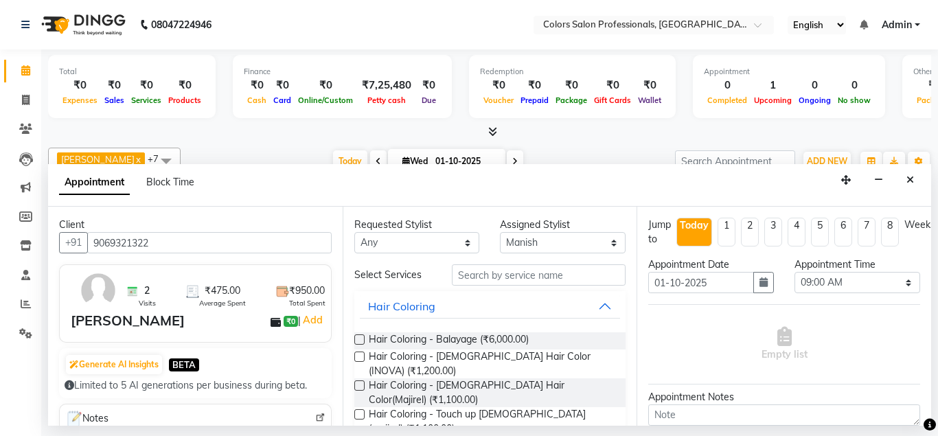
type input "9069321322"
click at [499, 277] on input "text" at bounding box center [539, 274] width 174 height 21
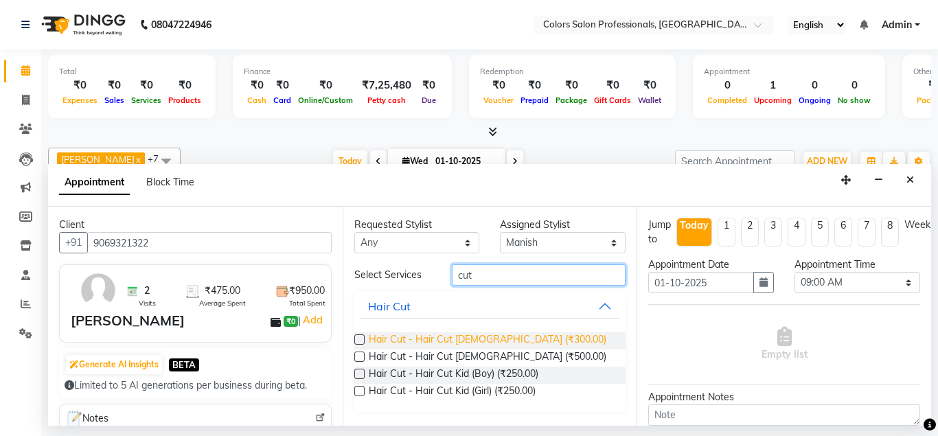
type input "cut"
click at [493, 343] on span "Hair Cut - Hair Cut [DEMOGRAPHIC_DATA] (₹300.00)" at bounding box center [487, 340] width 237 height 17
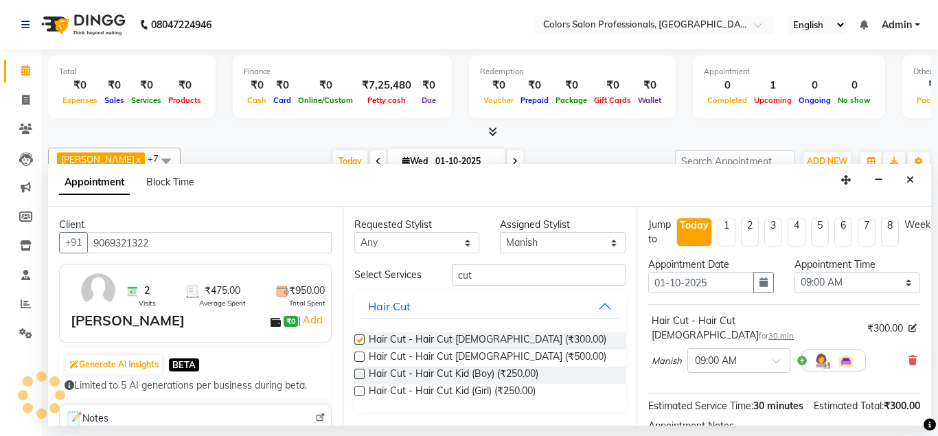
checkbox input "false"
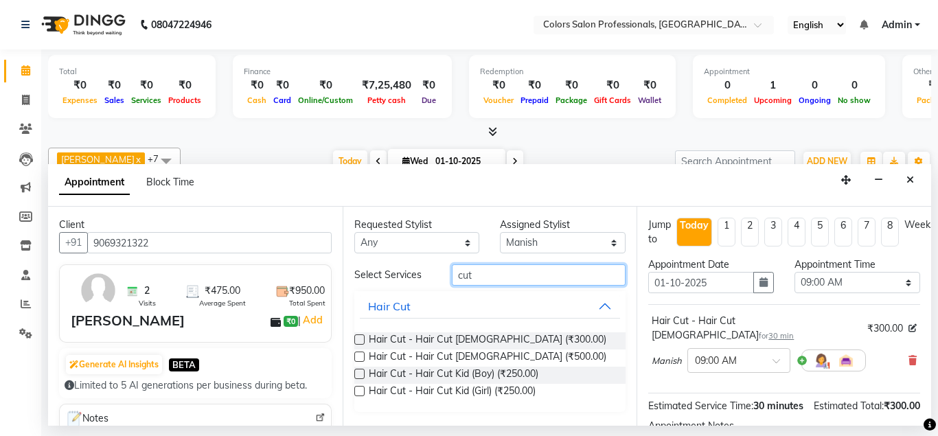
drag, startPoint x: 502, startPoint y: 276, endPoint x: 465, endPoint y: 259, distance: 41.2
click at [458, 268] on input "cut" at bounding box center [539, 274] width 174 height 21
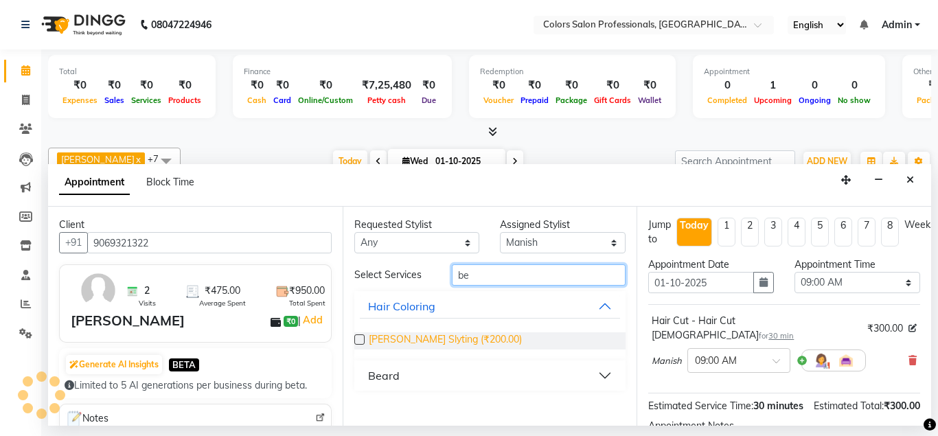
type input "be"
click at [456, 336] on span "[PERSON_NAME] Slyting (₹200.00)" at bounding box center [445, 340] width 153 height 17
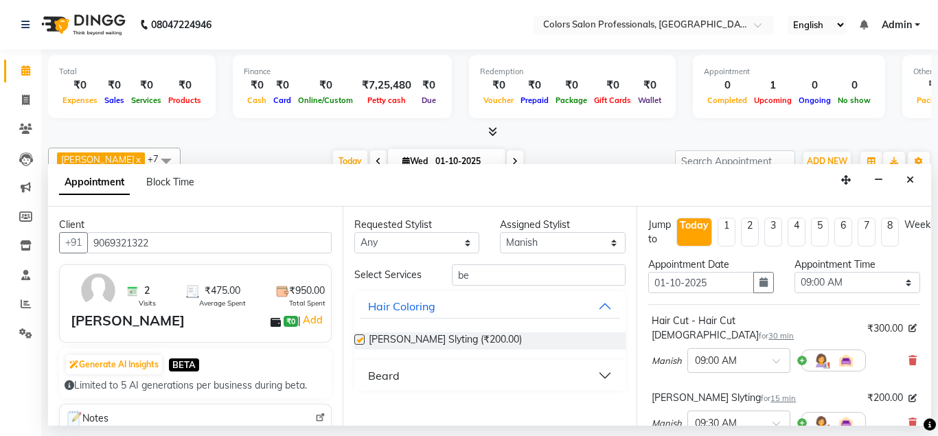
checkbox input "false"
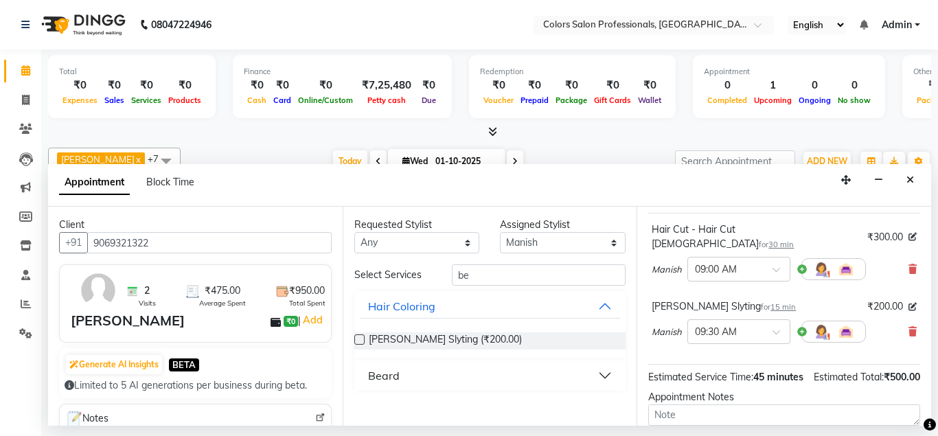
scroll to position [205, 0]
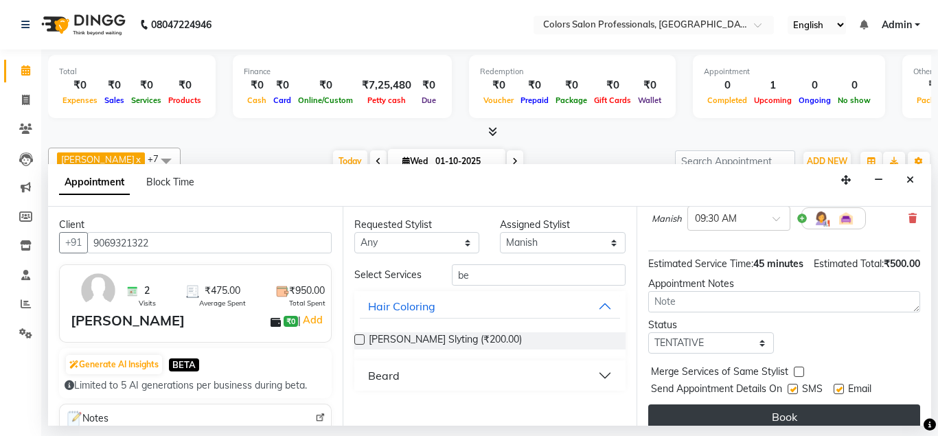
click at [848, 404] on button "Book" at bounding box center [784, 416] width 272 height 25
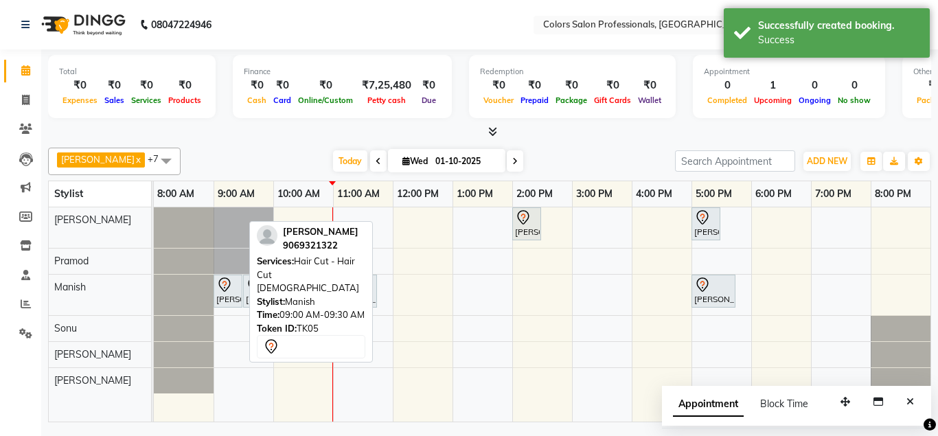
click at [237, 298] on div "[PERSON_NAME], TK05, 09:00 AM-09:30 AM, Hair Cut - Hair Cut [DEMOGRAPHIC_DATA]" at bounding box center [228, 291] width 26 height 29
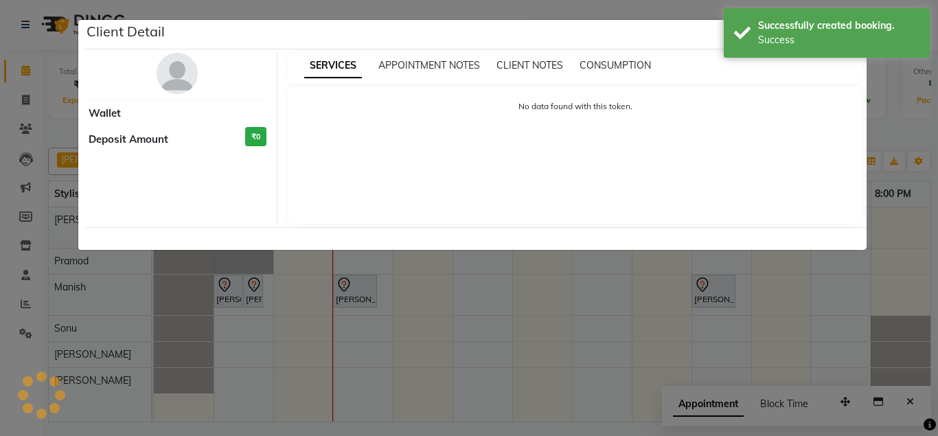
select select "7"
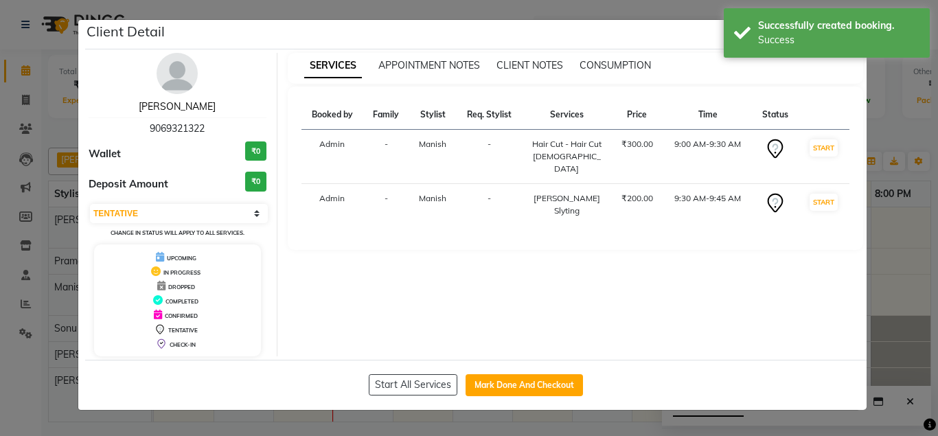
click at [150, 106] on link "[PERSON_NAME]" at bounding box center [177, 106] width 77 height 12
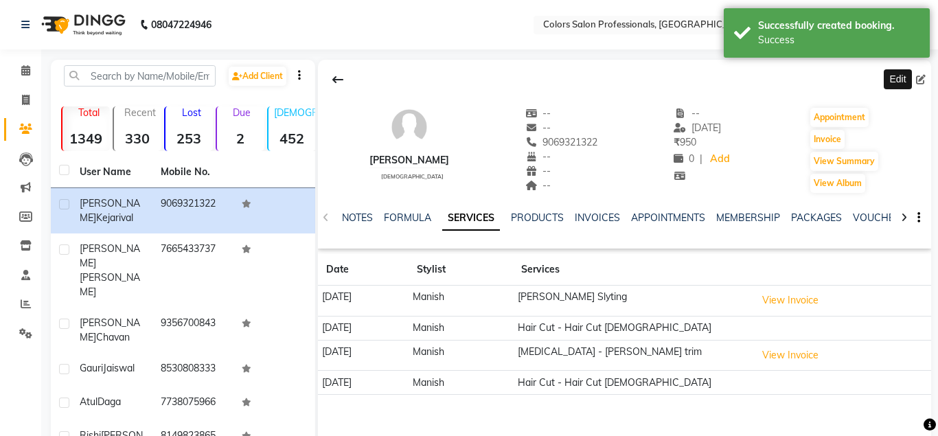
drag, startPoint x: 926, startPoint y: 80, endPoint x: 896, endPoint y: 84, distance: 30.5
click at [926, 80] on span at bounding box center [923, 80] width 15 height 14
click at [925, 76] on span at bounding box center [923, 80] width 15 height 14
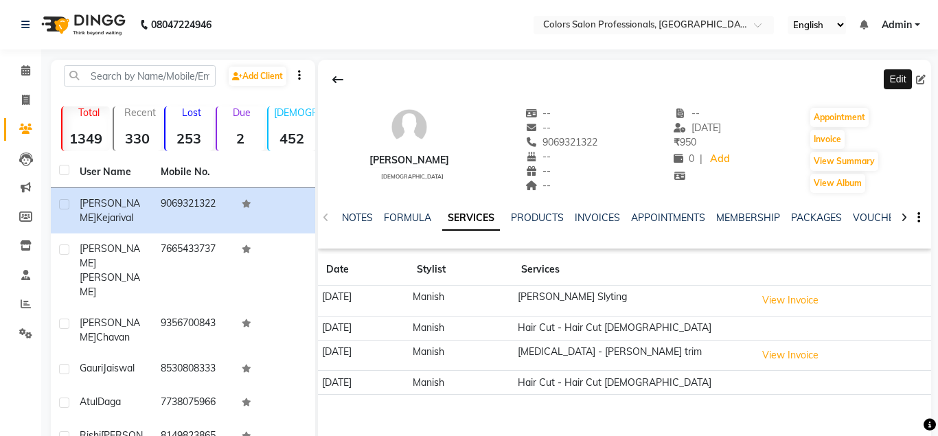
click at [920, 73] on span at bounding box center [923, 80] width 15 height 14
click at [916, 79] on icon at bounding box center [921, 80] width 10 height 10
select select "[DEMOGRAPHIC_DATA]"
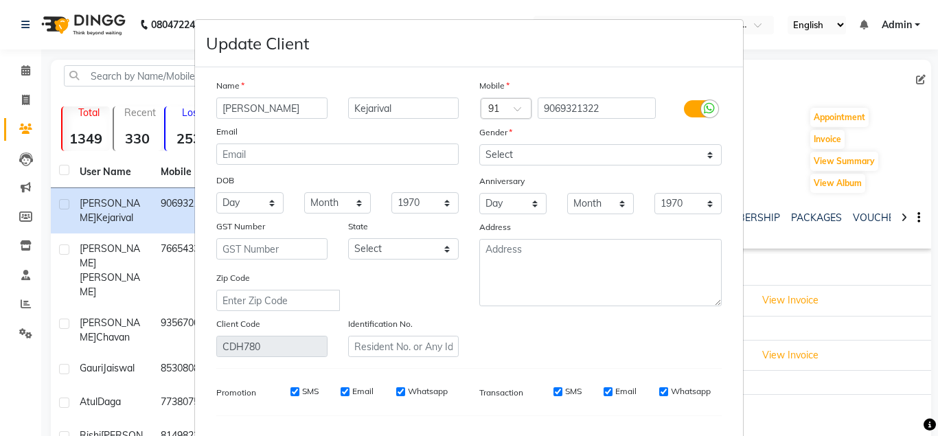
click at [916, 79] on ngb-modal-window "Update Client Name [PERSON_NAME] Kejarival Email DOB Day 01 02 03 04 05 06 07 0…" at bounding box center [469, 218] width 938 height 436
click at [254, 106] on input "[PERSON_NAME]" at bounding box center [271, 107] width 111 height 21
type input "Aditya"
click at [374, 106] on input "Kejarival" at bounding box center [403, 107] width 111 height 21
click at [371, 112] on input "[PERSON_NAME]" at bounding box center [403, 107] width 111 height 21
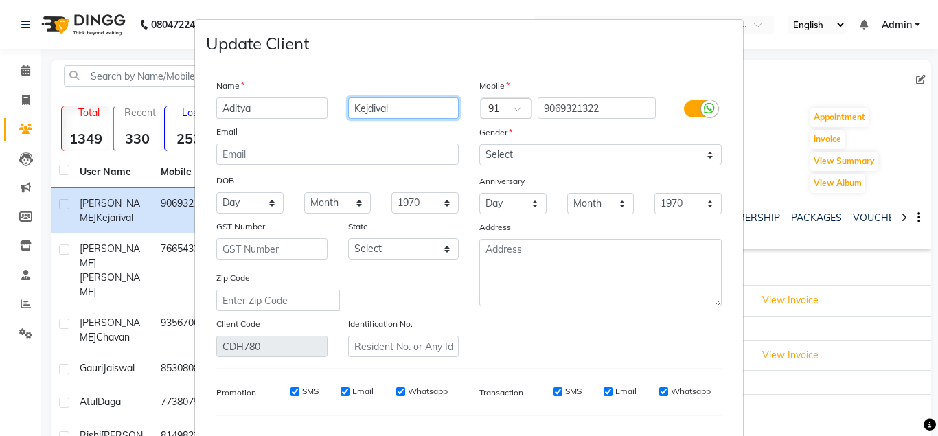
click at [381, 108] on input "Kejdival" at bounding box center [403, 107] width 111 height 21
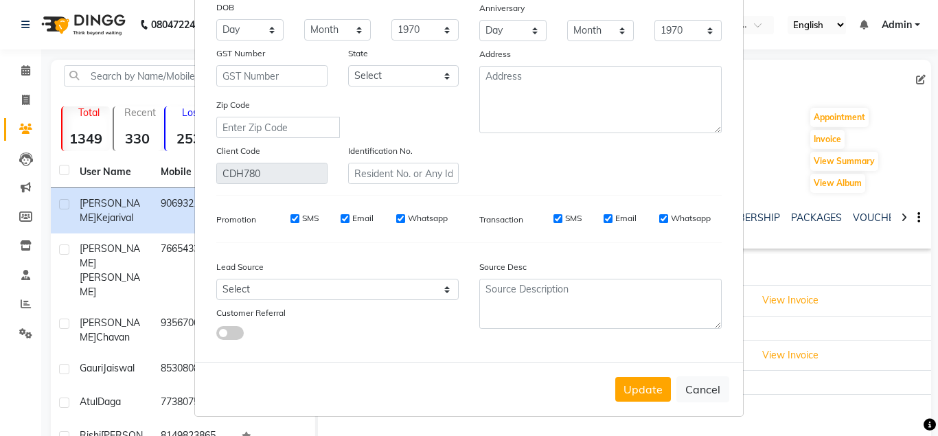
type input "Kejdiwal"
click at [671, 401] on div "Update Cancel" at bounding box center [469, 389] width 548 height 54
click at [666, 397] on button "Update" at bounding box center [643, 389] width 56 height 25
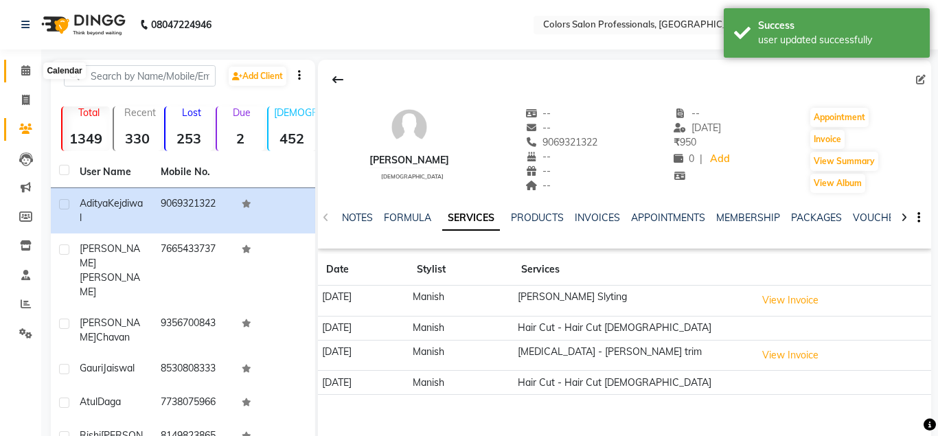
click at [30, 68] on icon at bounding box center [25, 70] width 9 height 10
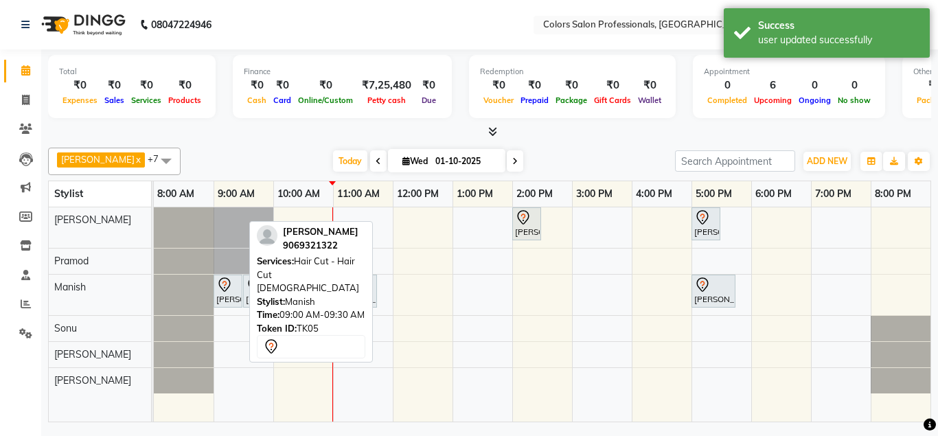
click at [242, 294] on div at bounding box center [241, 291] width 5 height 32
select select "7"
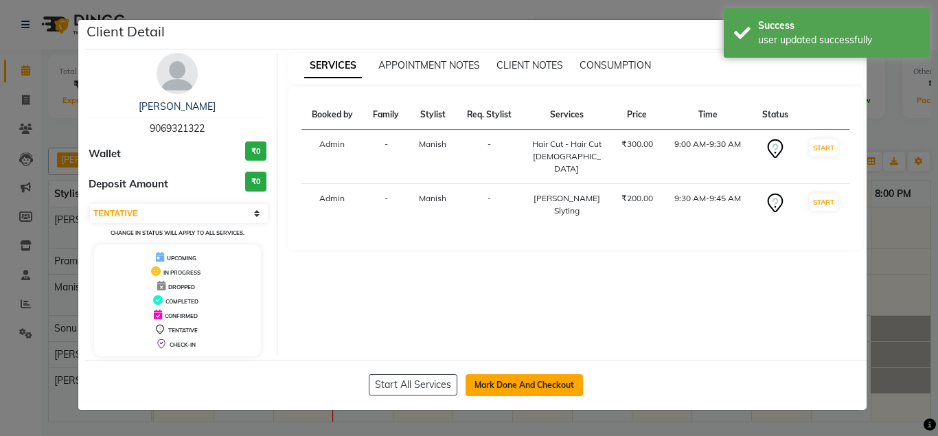
click at [496, 392] on button "Mark Done And Checkout" at bounding box center [523, 385] width 117 height 22
select select "7161"
select select "service"
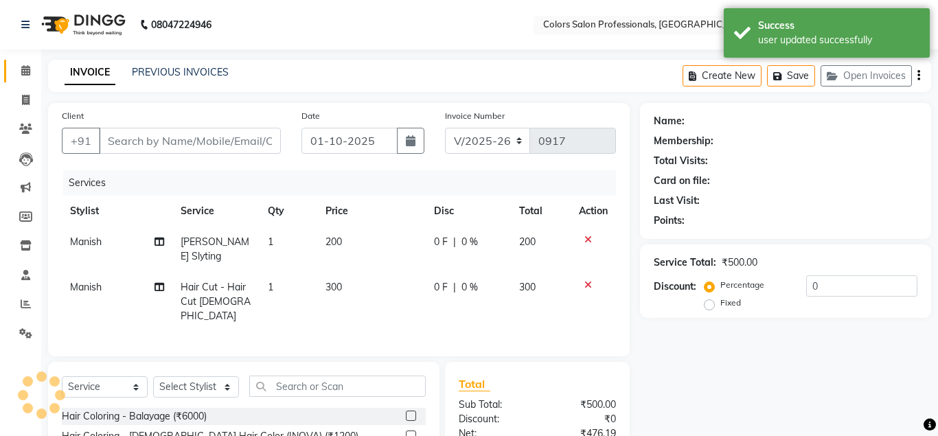
type input "9069321322"
select select "60230"
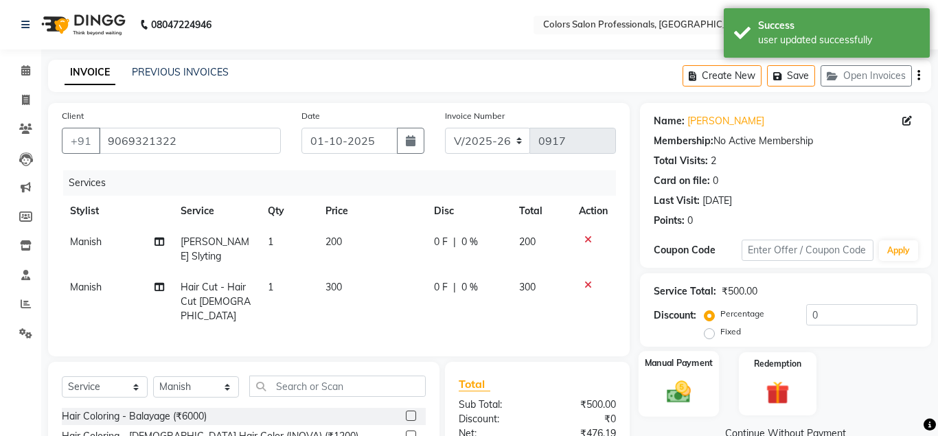
click at [699, 390] on div "Manual Payment" at bounding box center [678, 384] width 81 height 66
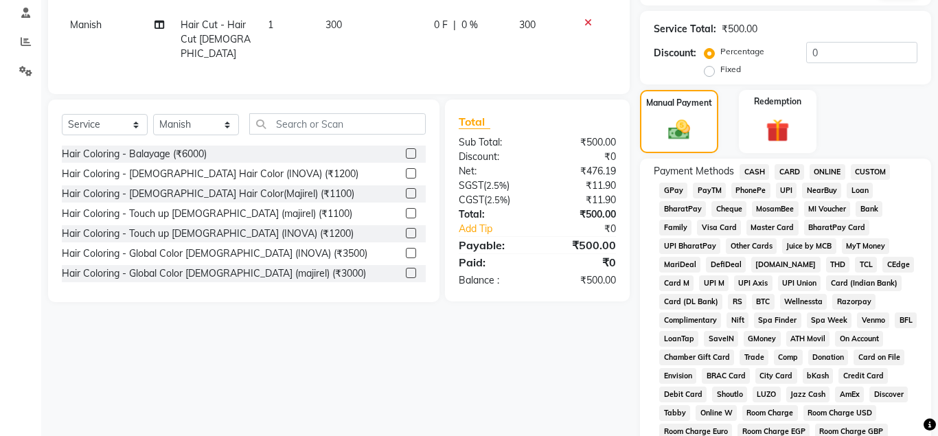
scroll to position [350, 0]
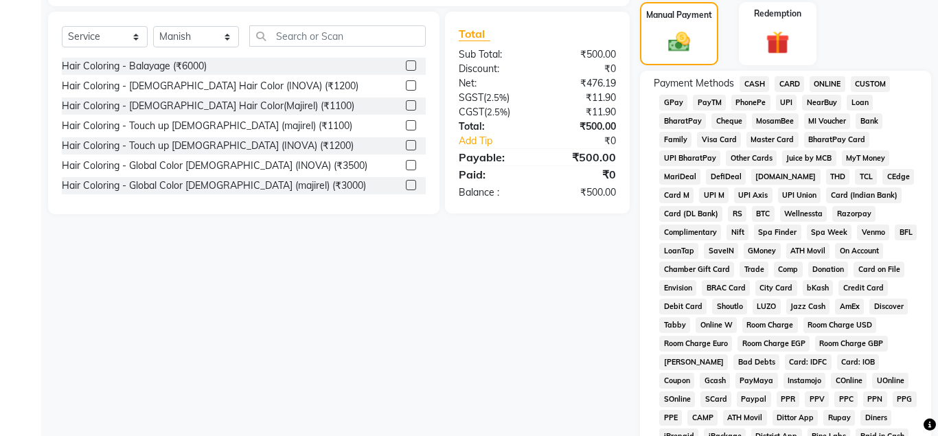
click at [828, 83] on span "ONLINE" at bounding box center [827, 84] width 36 height 16
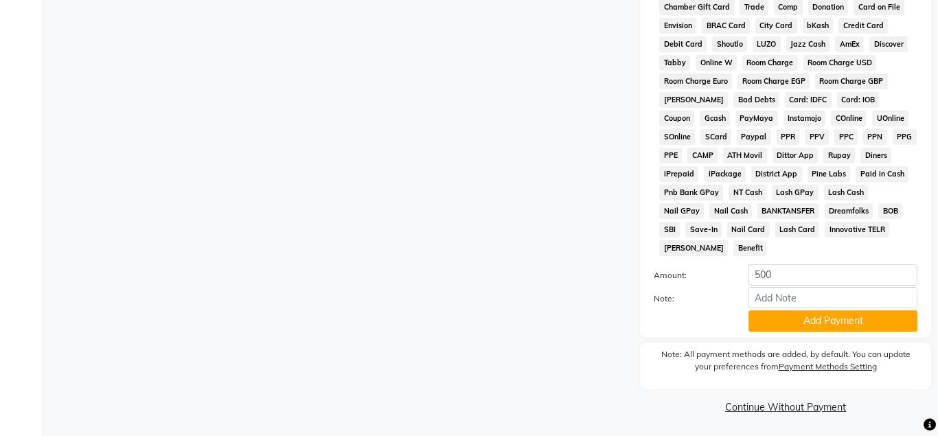
scroll to position [614, 0]
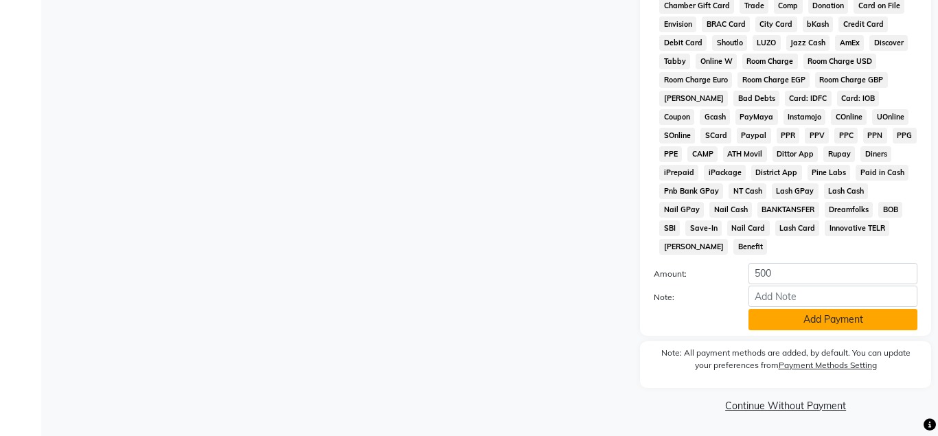
click at [843, 313] on button "Add Payment" at bounding box center [832, 319] width 169 height 21
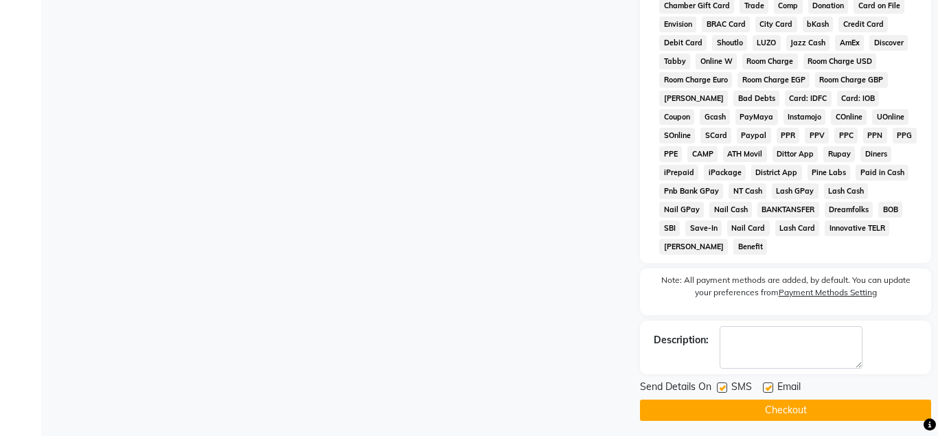
click at [829, 412] on button "Checkout" at bounding box center [785, 409] width 291 height 21
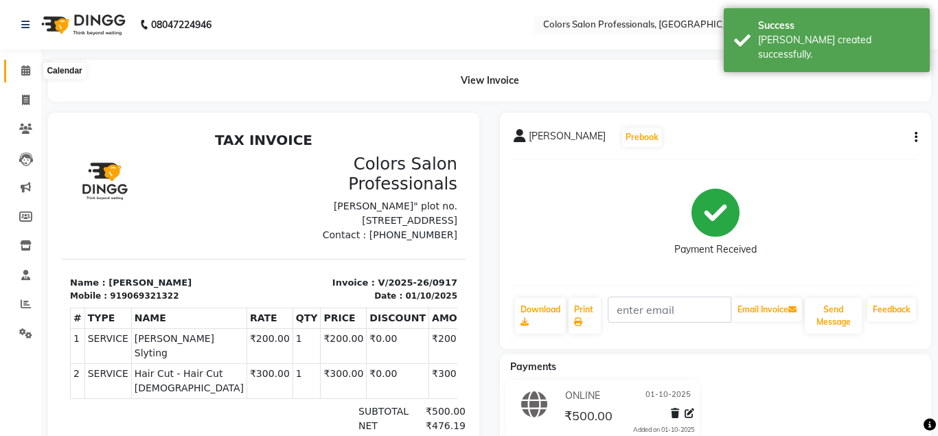
click at [30, 70] on icon at bounding box center [25, 70] width 9 height 10
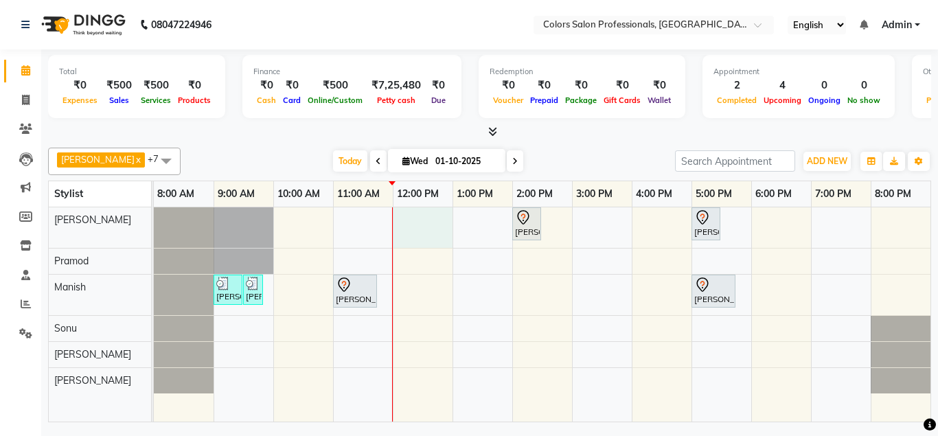
click at [418, 224] on div "[PERSON_NAME], TK03, 02:00 PM-02:30 PM, Hair Cut - Hair Cut [DEMOGRAPHIC_DATA] …" at bounding box center [542, 314] width 776 height 215
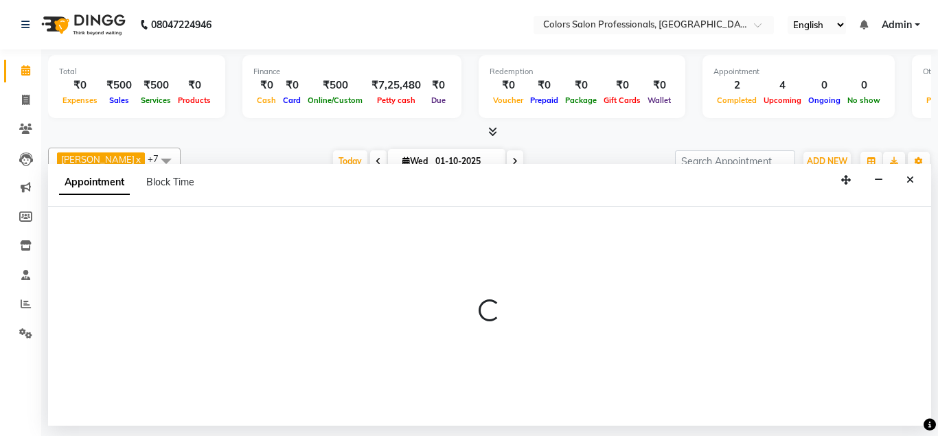
select select "60228"
select select "720"
select select "tentative"
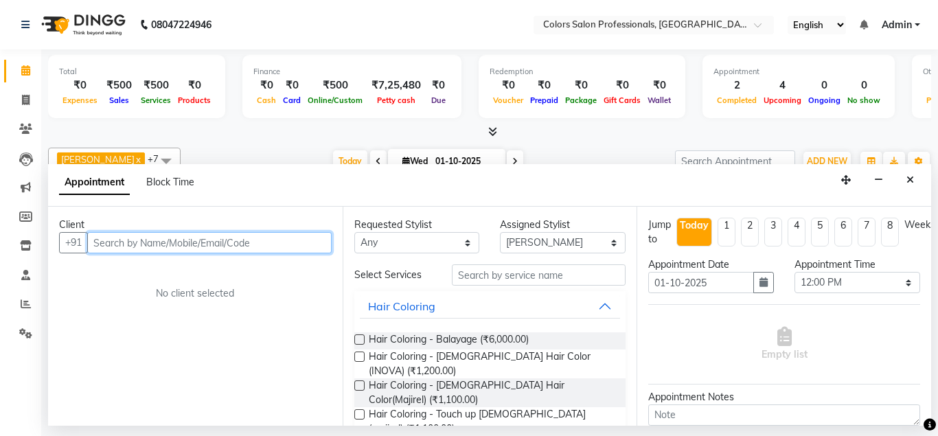
click at [248, 243] on input "text" at bounding box center [209, 242] width 244 height 21
type input "V"
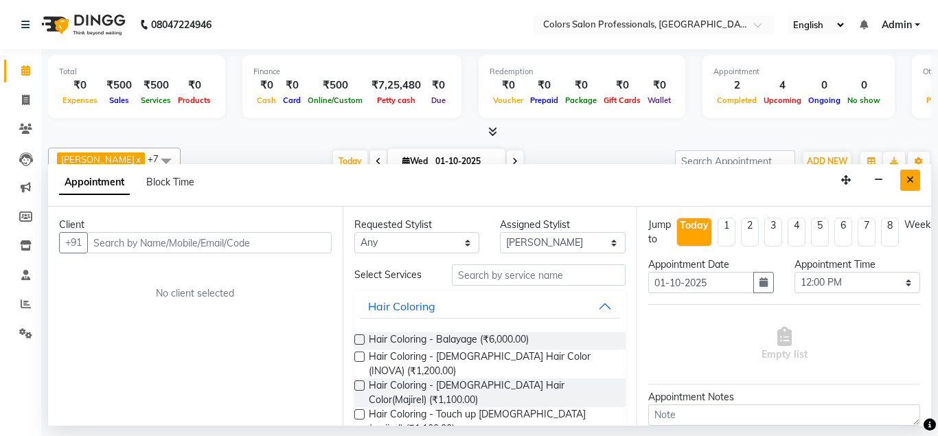
click at [902, 182] on button "Close" at bounding box center [910, 180] width 20 height 21
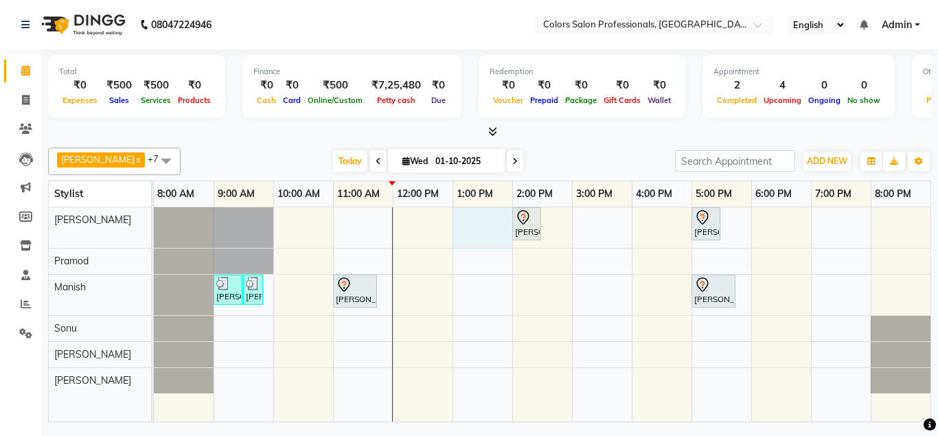
click at [460, 222] on div "[PERSON_NAME], TK03, 02:00 PM-02:30 PM, Hair Cut - Hair Cut [DEMOGRAPHIC_DATA] …" at bounding box center [542, 314] width 776 height 215
select select "60228"
select select "tentative"
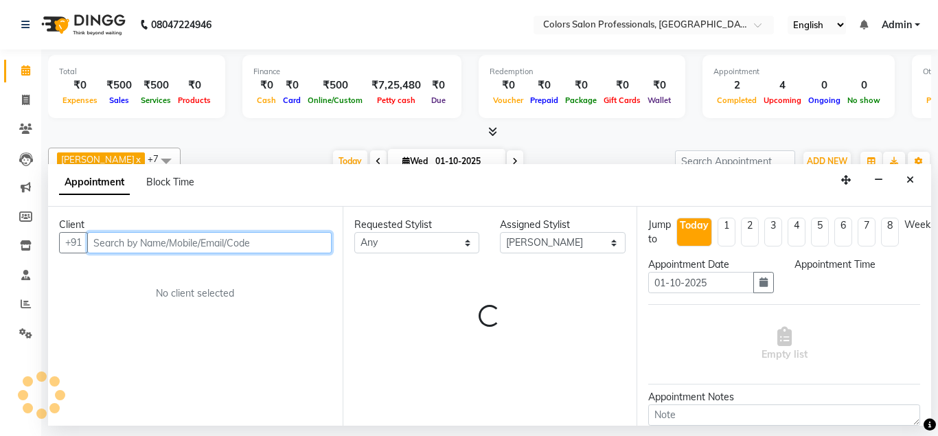
select select "780"
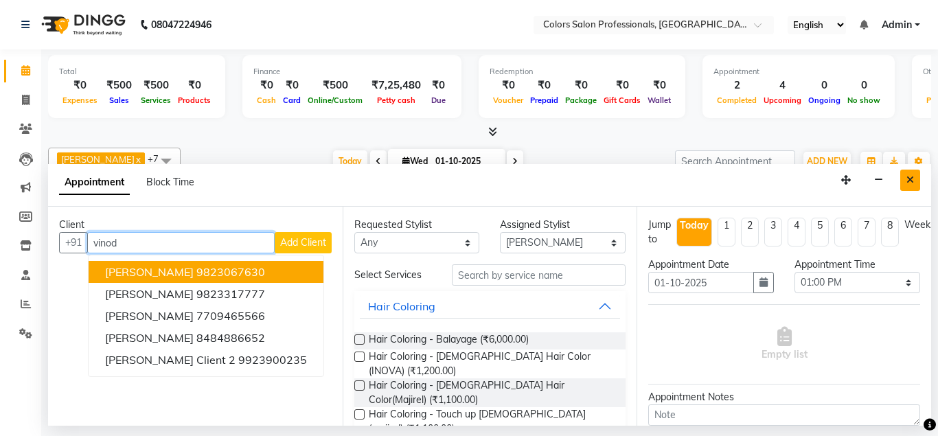
type input "vinod"
click at [908, 175] on icon "Close" at bounding box center [910, 180] width 8 height 10
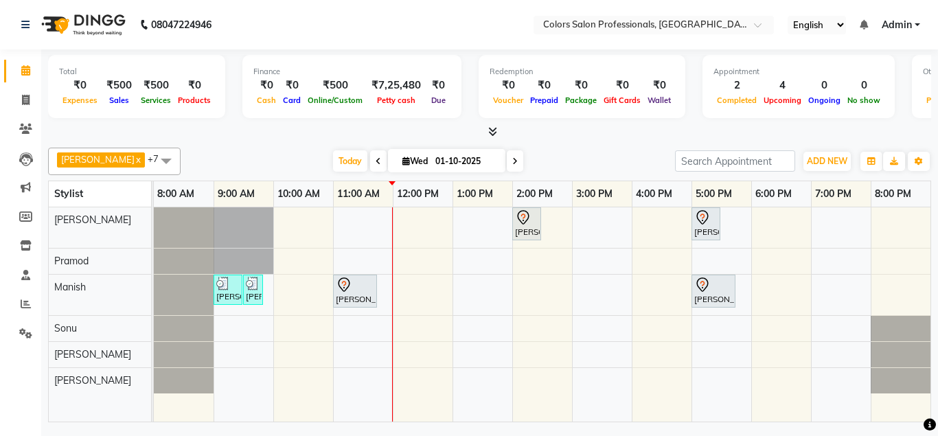
click at [507, 163] on span at bounding box center [515, 160] width 16 height 21
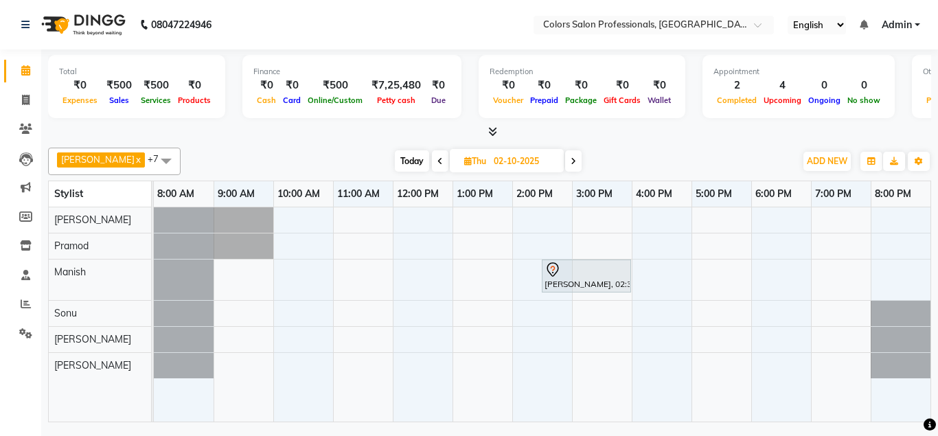
click at [437, 164] on icon at bounding box center [439, 161] width 5 height 8
type input "01-10-2025"
